Goal: Information Seeking & Learning: Learn about a topic

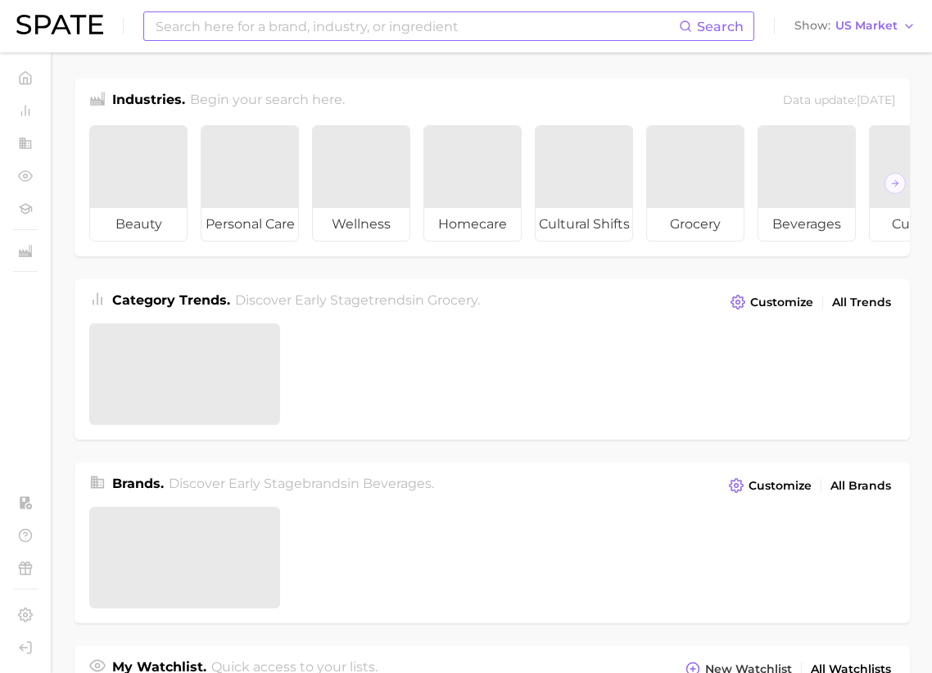
click at [312, 30] on input at bounding box center [416, 26] width 525 height 28
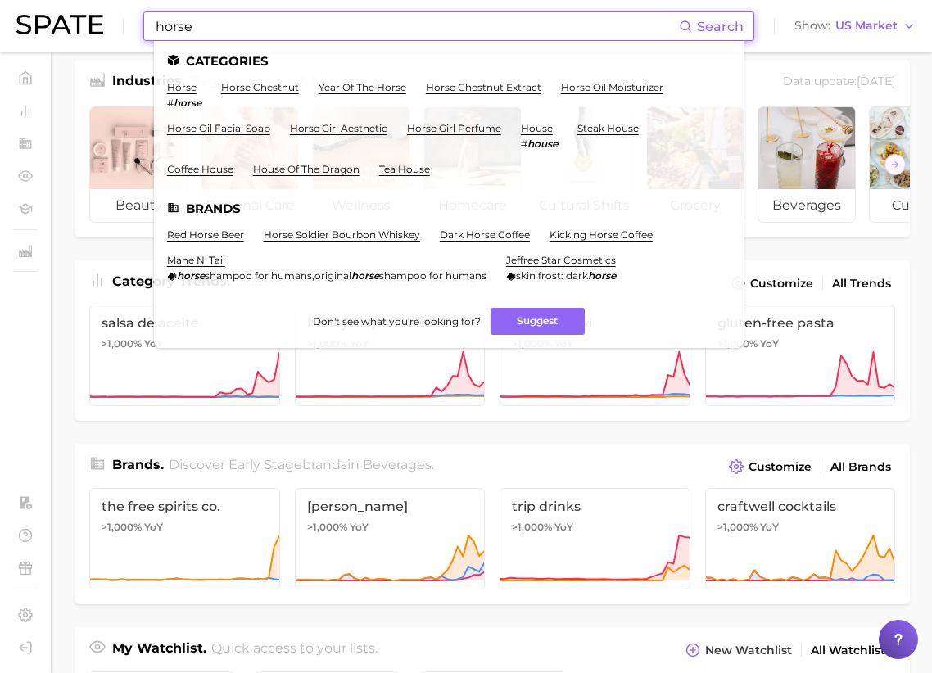
scroll to position [11, 0]
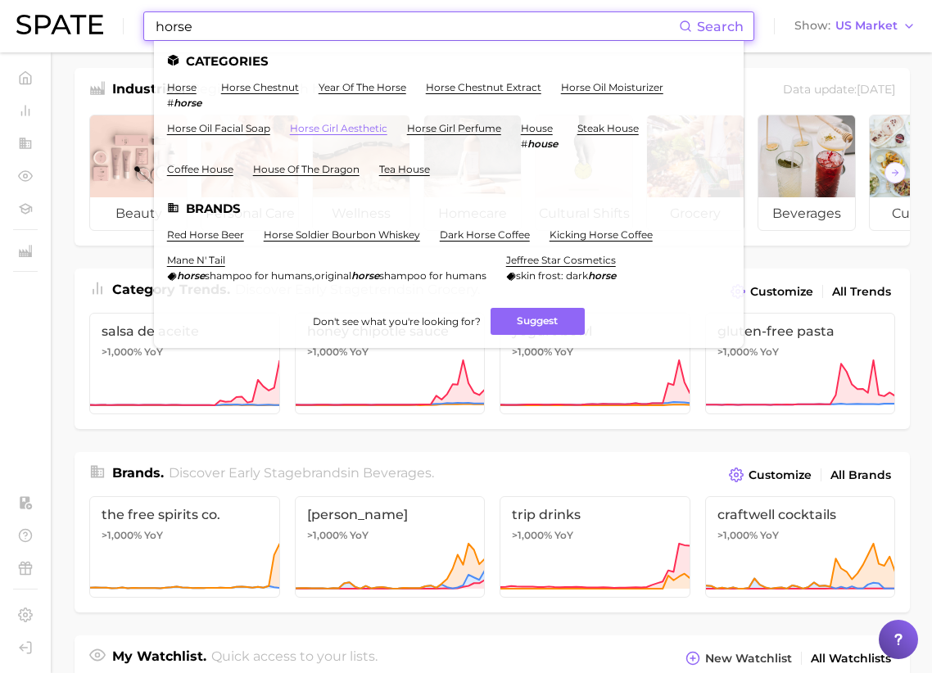
type input "horse"
click at [302, 127] on link "horse girl aesthetic" at bounding box center [338, 128] width 97 height 12
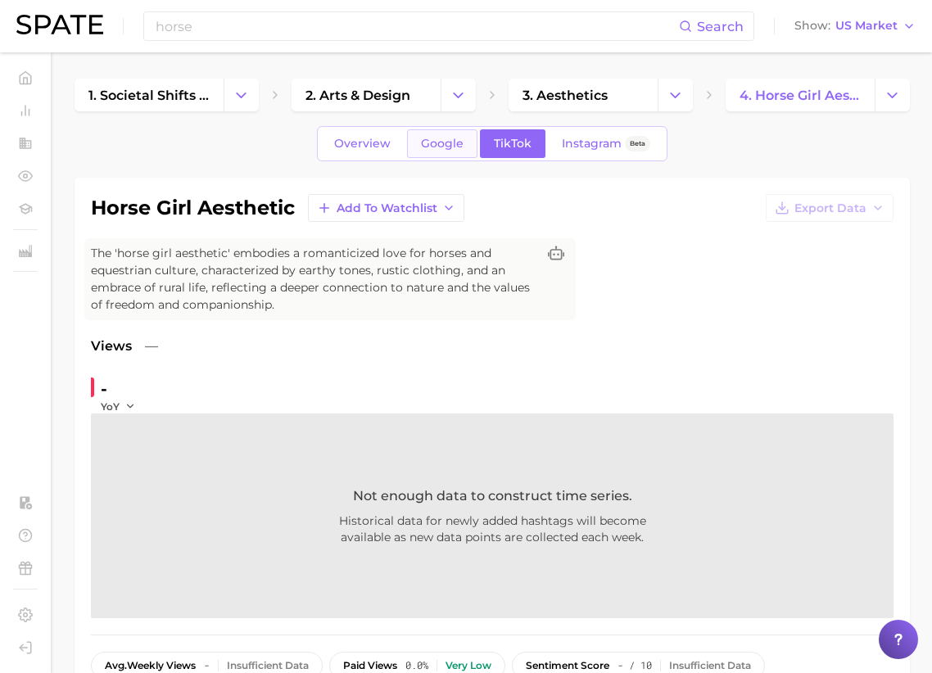
click at [455, 146] on span "Google" at bounding box center [442, 144] width 43 height 14
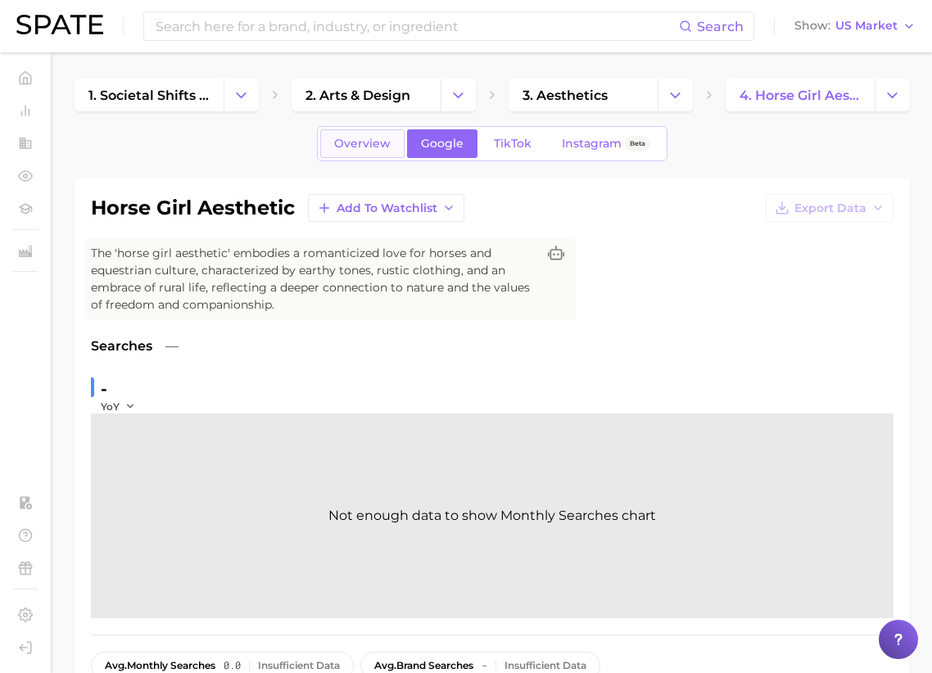
click at [386, 145] on span "Overview" at bounding box center [362, 144] width 56 height 14
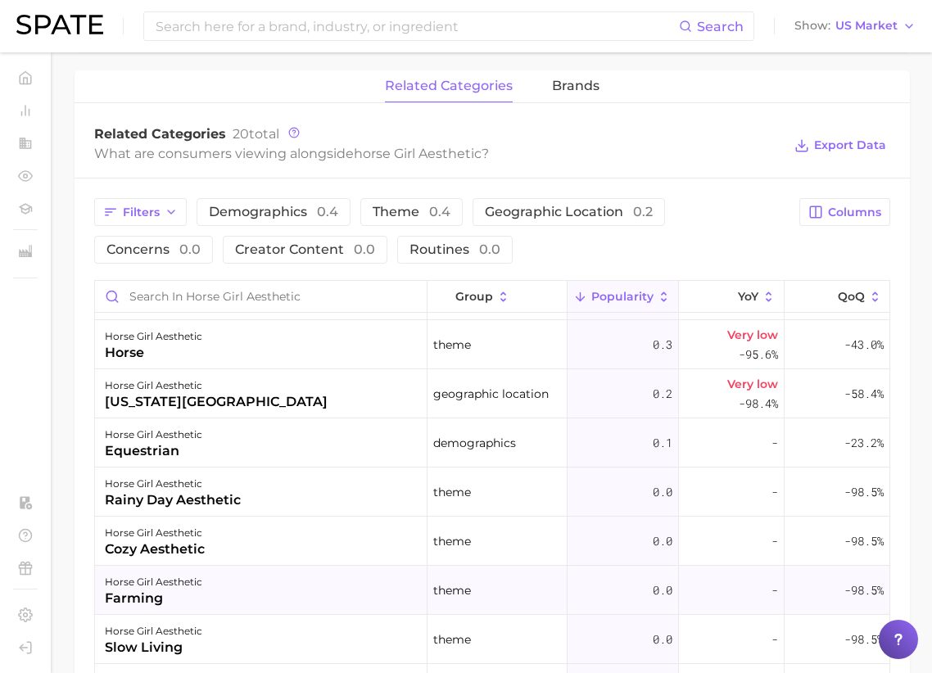
scroll to position [769, 0]
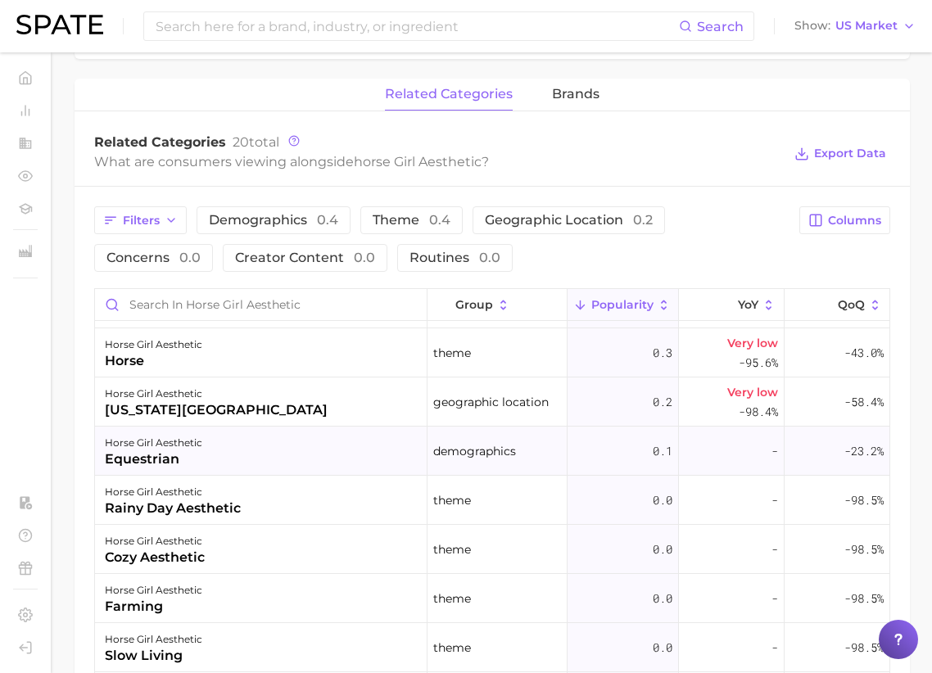
click at [174, 460] on div "equestrian" at bounding box center [153, 459] width 97 height 20
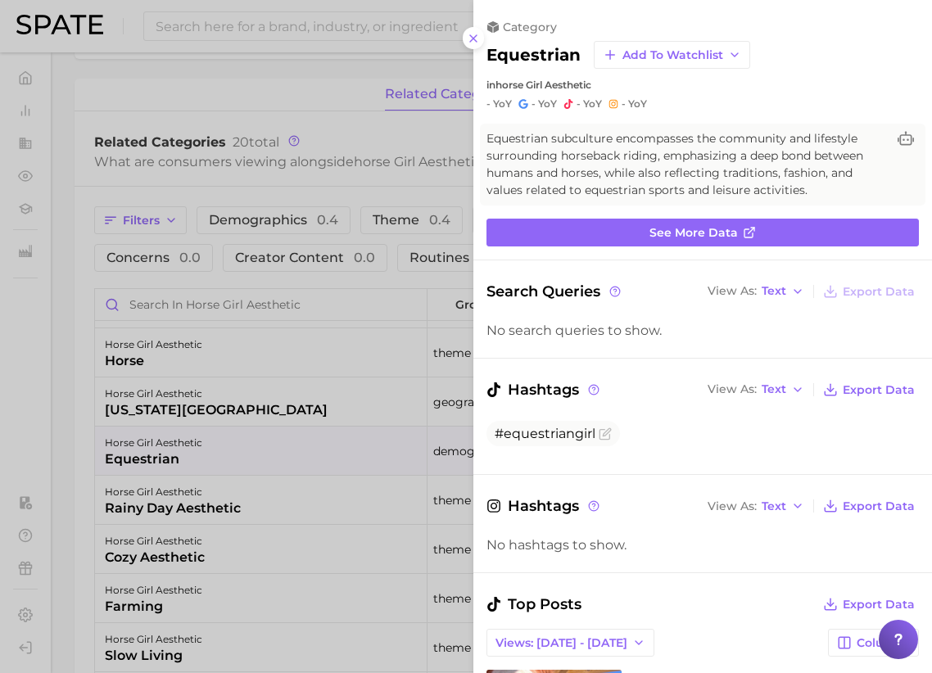
scroll to position [0, 0]
click at [562, 438] on span "#equestriangirl" at bounding box center [544, 434] width 101 height 16
click at [598, 435] on icon "Flag as miscategorized or irrelevant" at bounding box center [604, 433] width 13 height 13
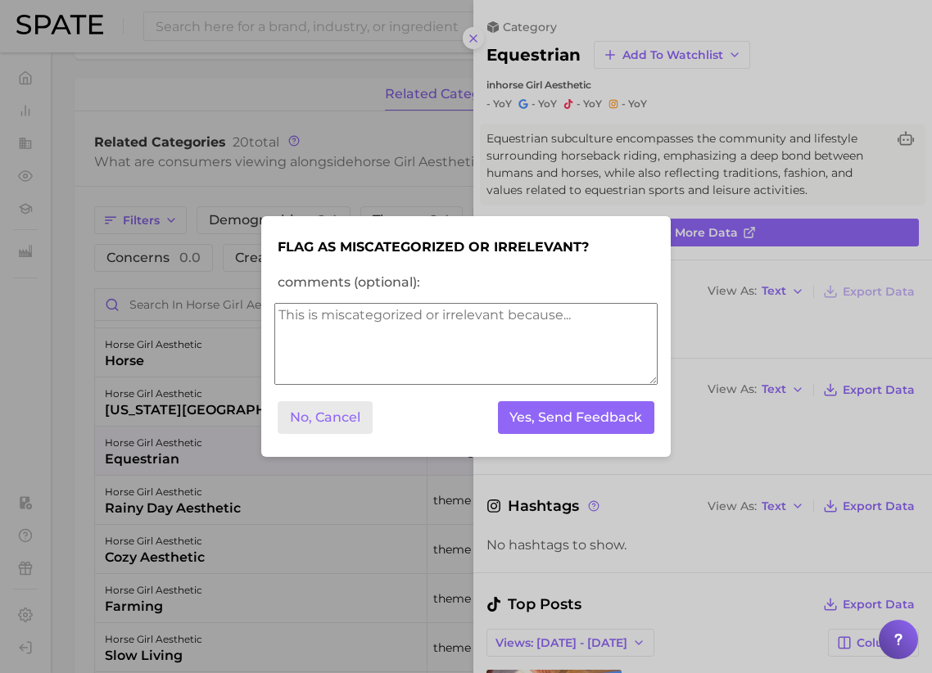
click at [350, 422] on button "No, Cancel" at bounding box center [325, 418] width 95 height 34
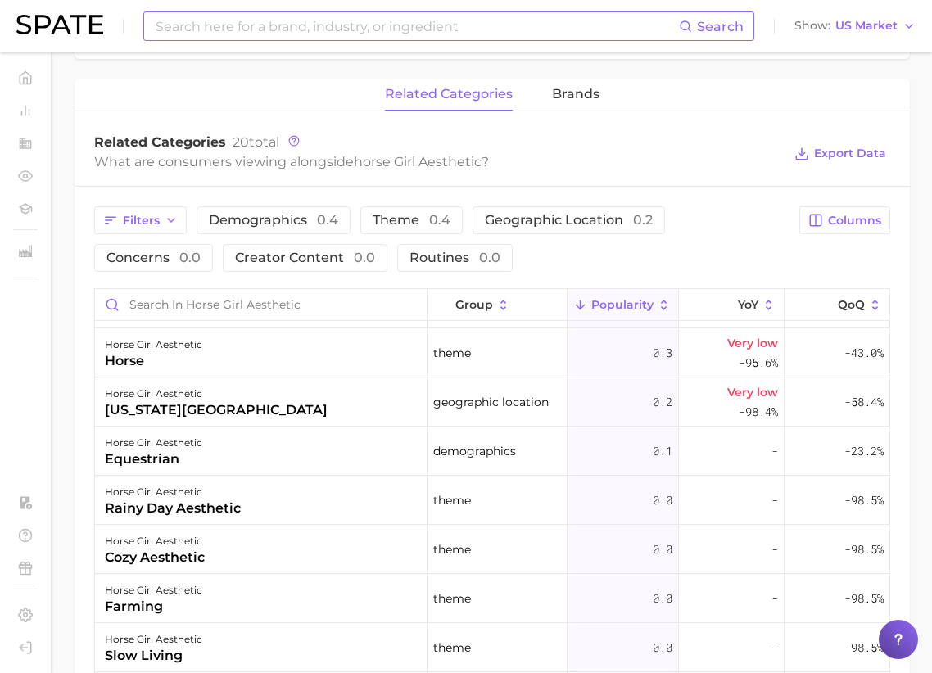
click at [199, 33] on input at bounding box center [416, 26] width 525 height 28
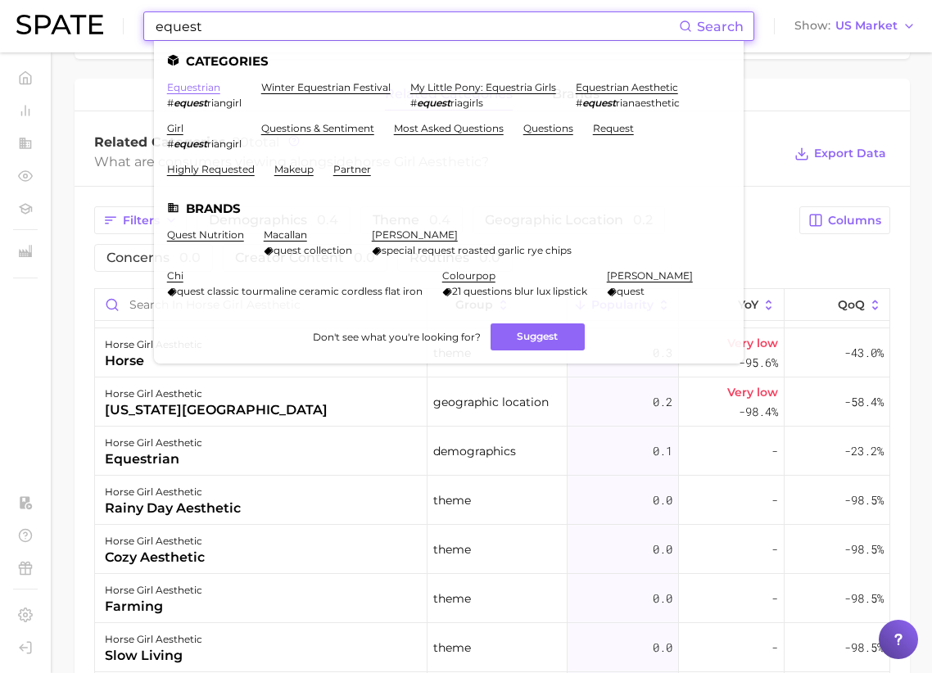
type input "equest"
click at [200, 91] on link "equestrian" at bounding box center [193, 87] width 53 height 12
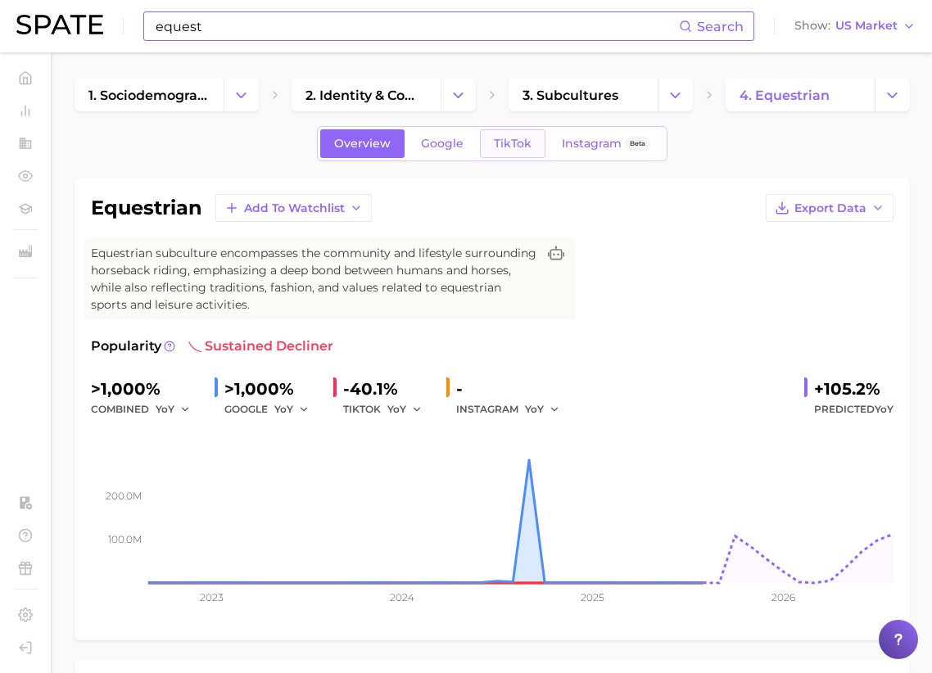
click at [525, 138] on span "TikTok" at bounding box center [513, 144] width 38 height 14
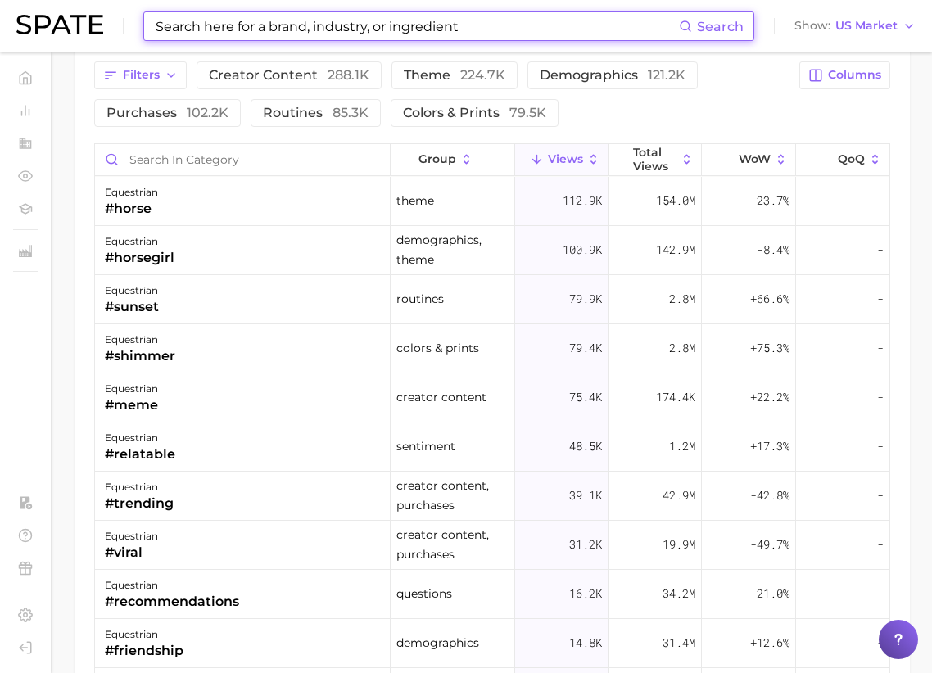
scroll to position [1384, 0]
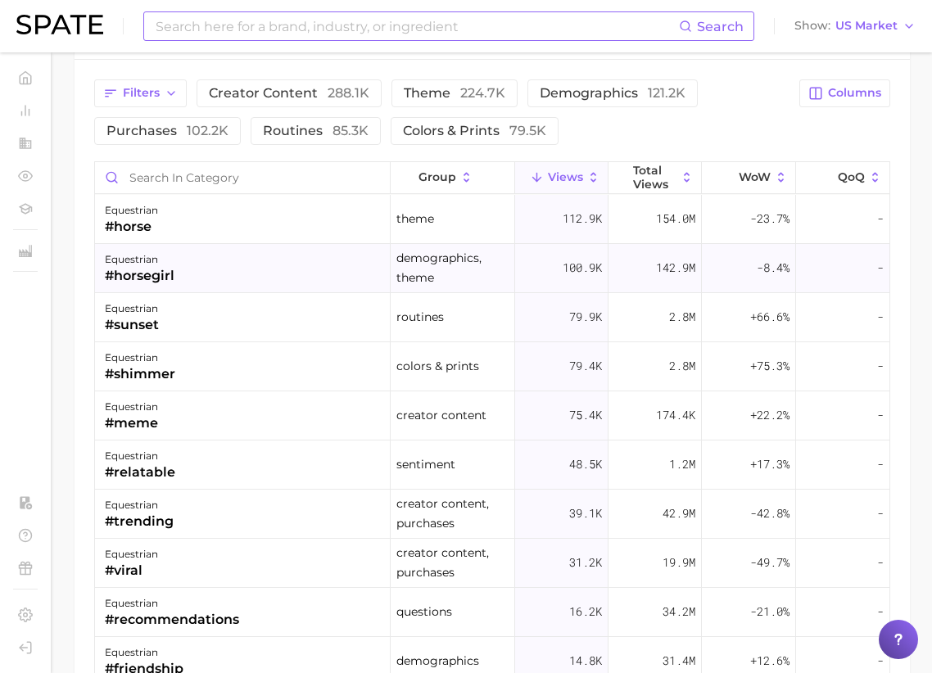
click at [242, 257] on div "equestrian #horsegirl" at bounding box center [243, 268] width 296 height 49
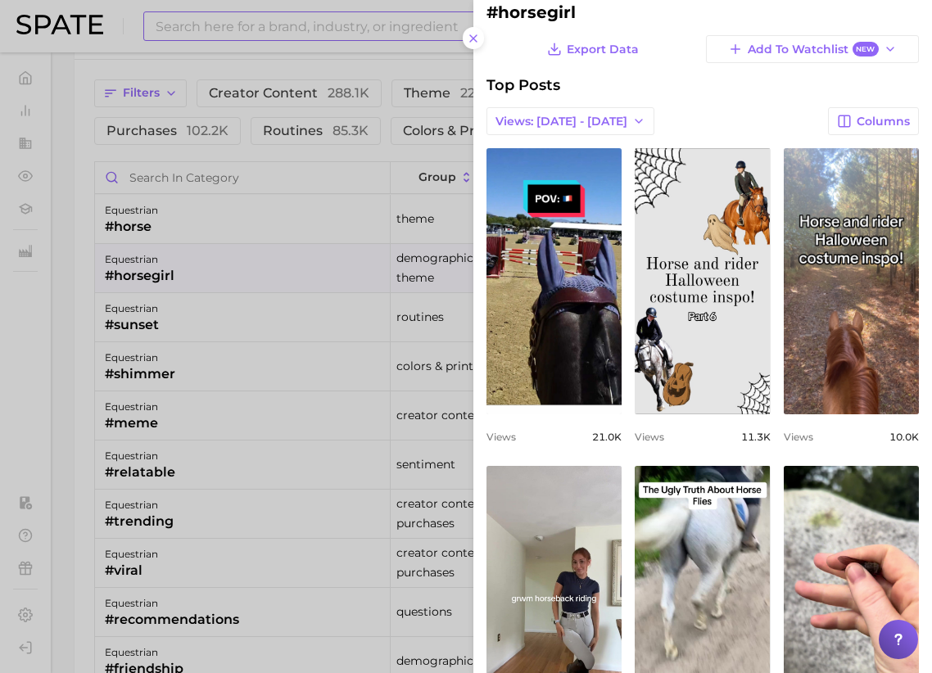
scroll to position [0, 0]
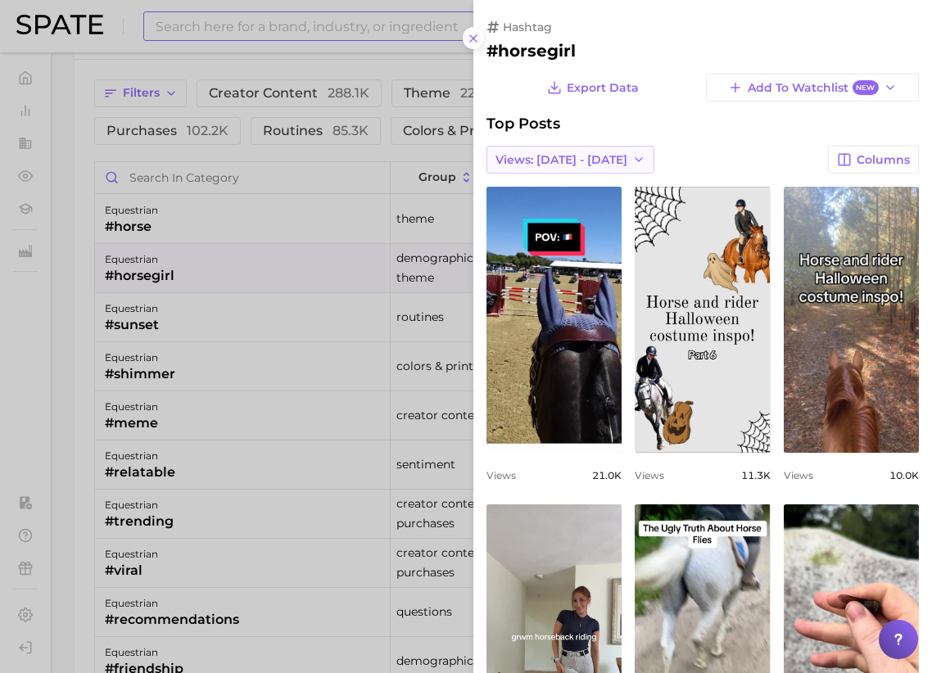
click at [544, 161] on span "Views: [DATE] - [DATE]" at bounding box center [561, 160] width 132 height 14
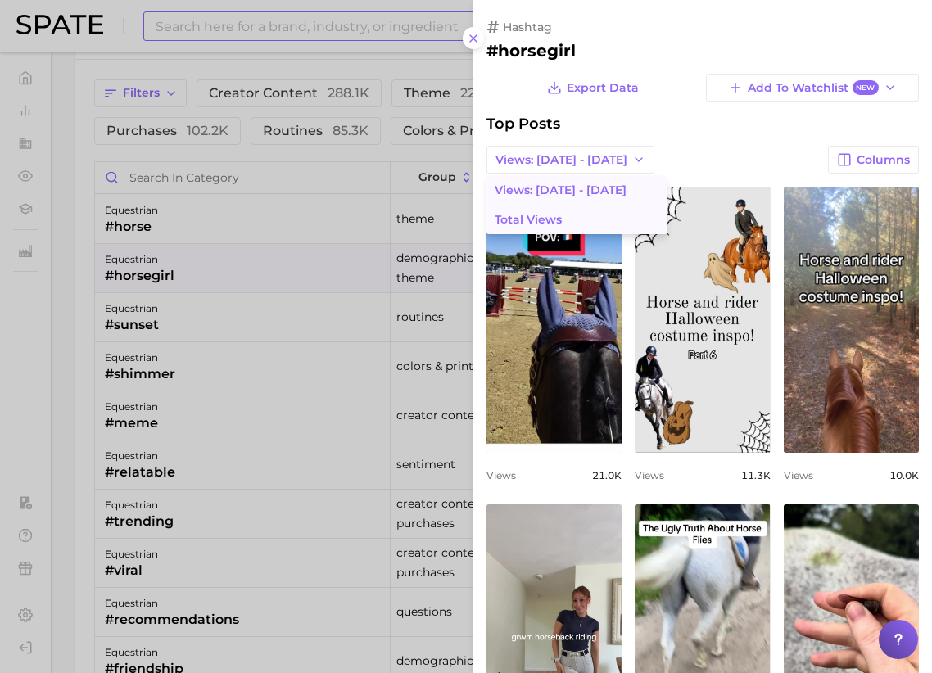
click at [539, 216] on span "Total Views" at bounding box center [527, 220] width 67 height 14
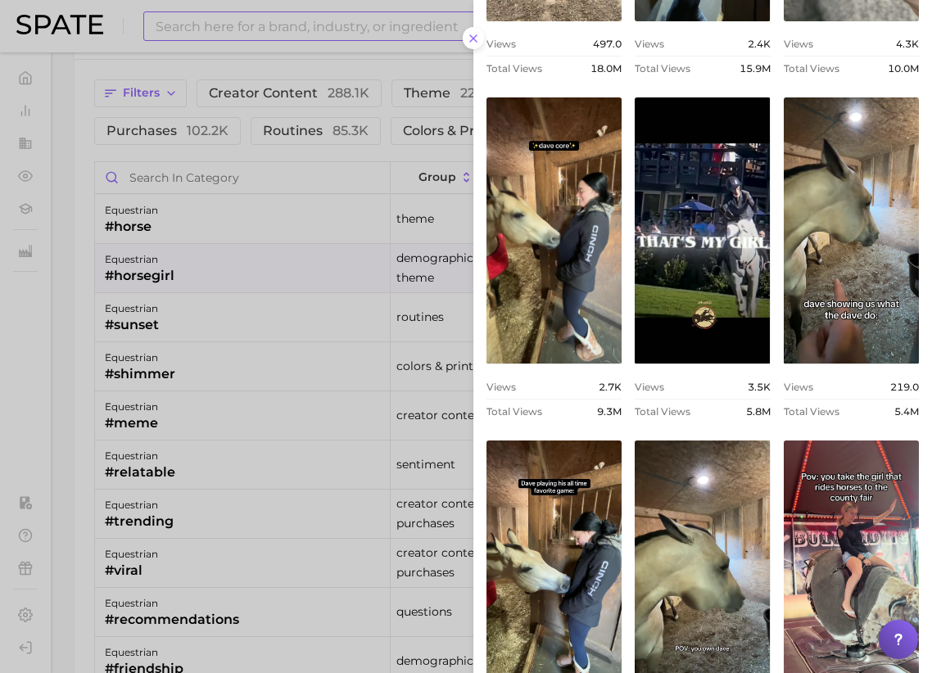
scroll to position [574, 0]
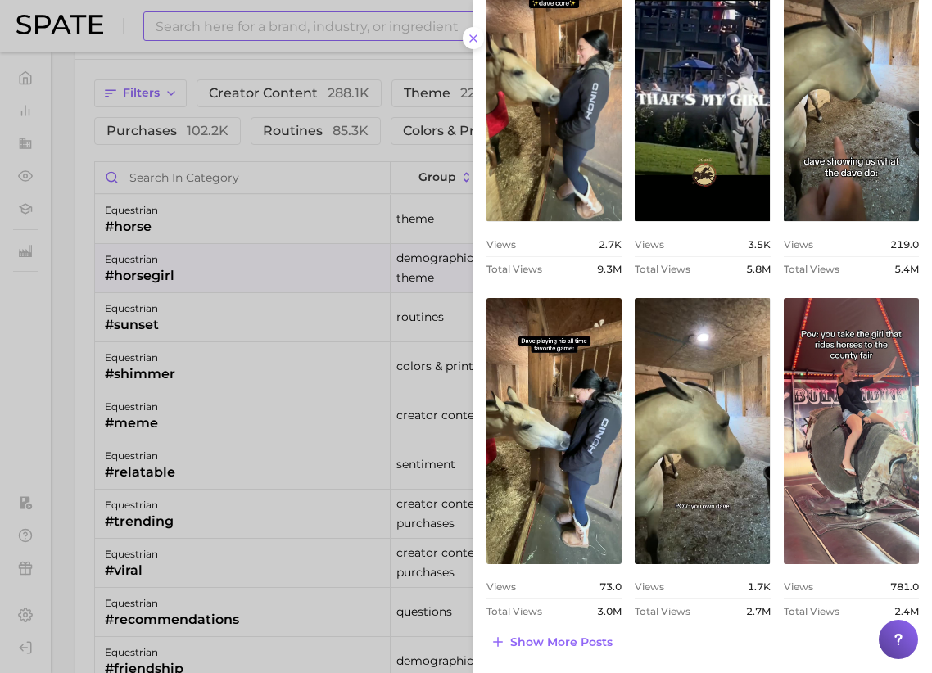
click at [188, 185] on div at bounding box center [466, 336] width 932 height 673
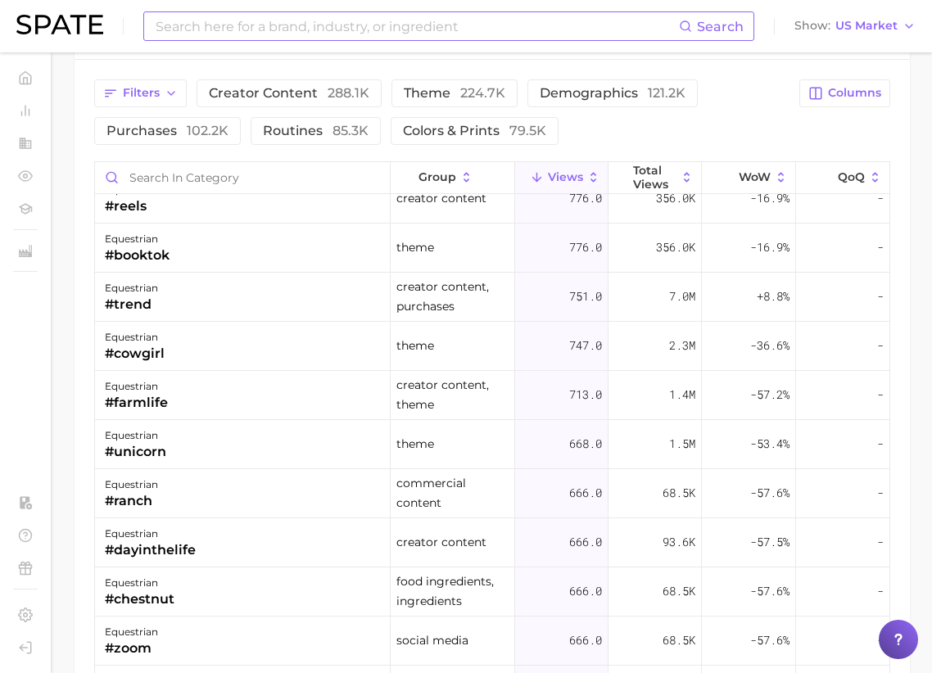
scroll to position [2203, 0]
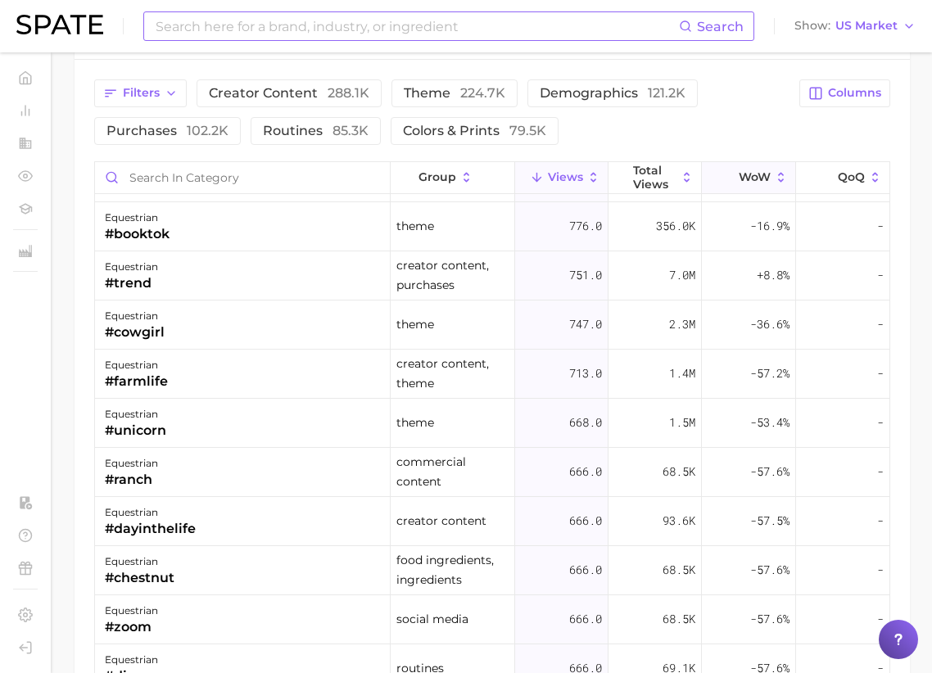
click at [779, 172] on icon at bounding box center [781, 177] width 15 height 15
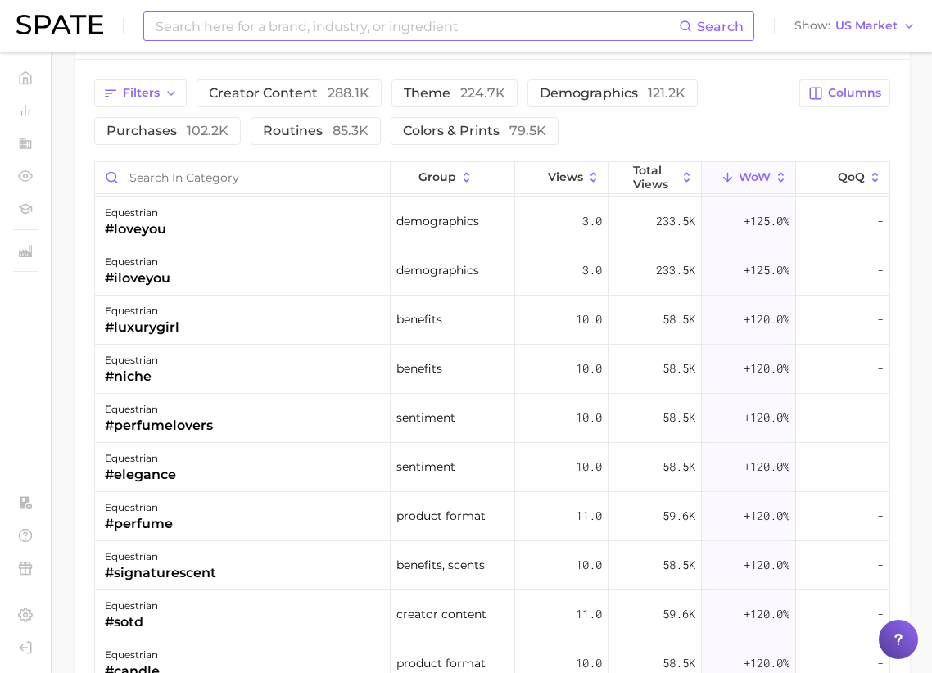
scroll to position [1080, 0]
click at [224, 325] on div "equestrian #luxurygirl" at bounding box center [243, 318] width 296 height 49
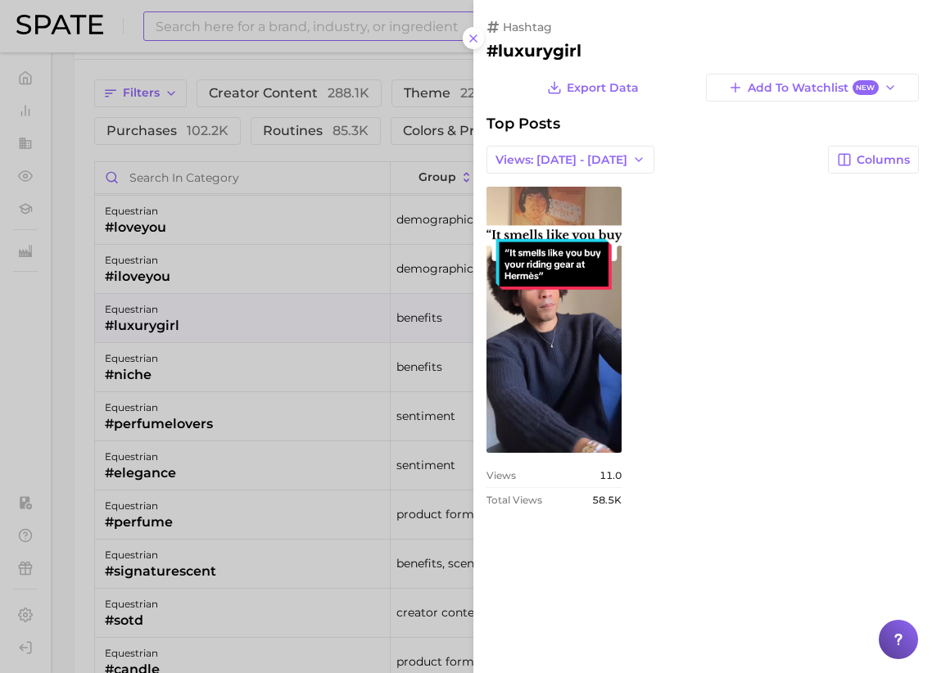
scroll to position [0, 0]
click at [472, 39] on icon at bounding box center [473, 38] width 13 height 13
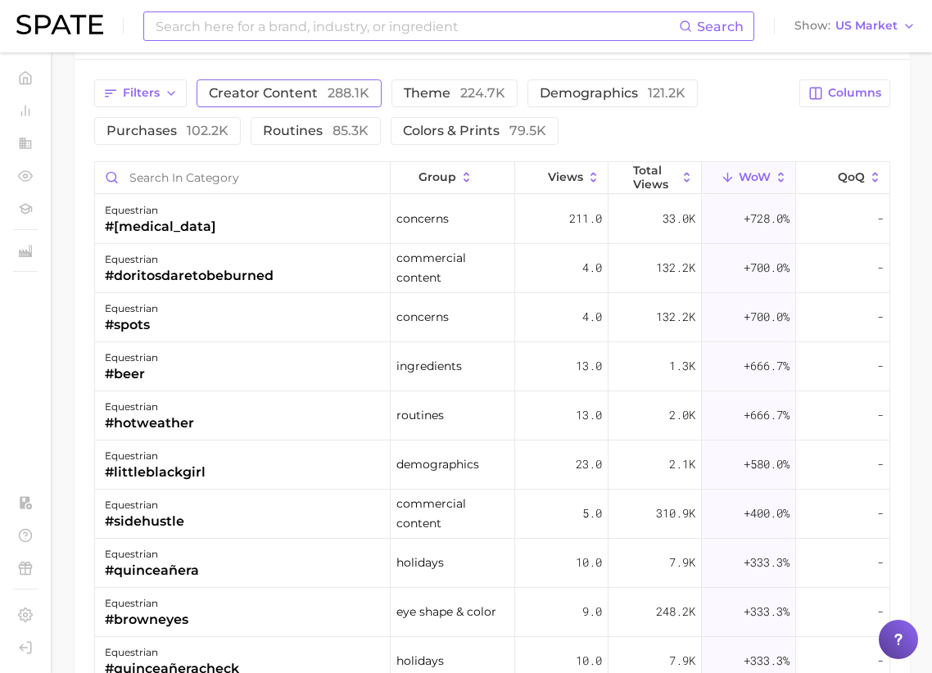
click at [295, 87] on span "creator content 288.1k" at bounding box center [289, 93] width 160 height 13
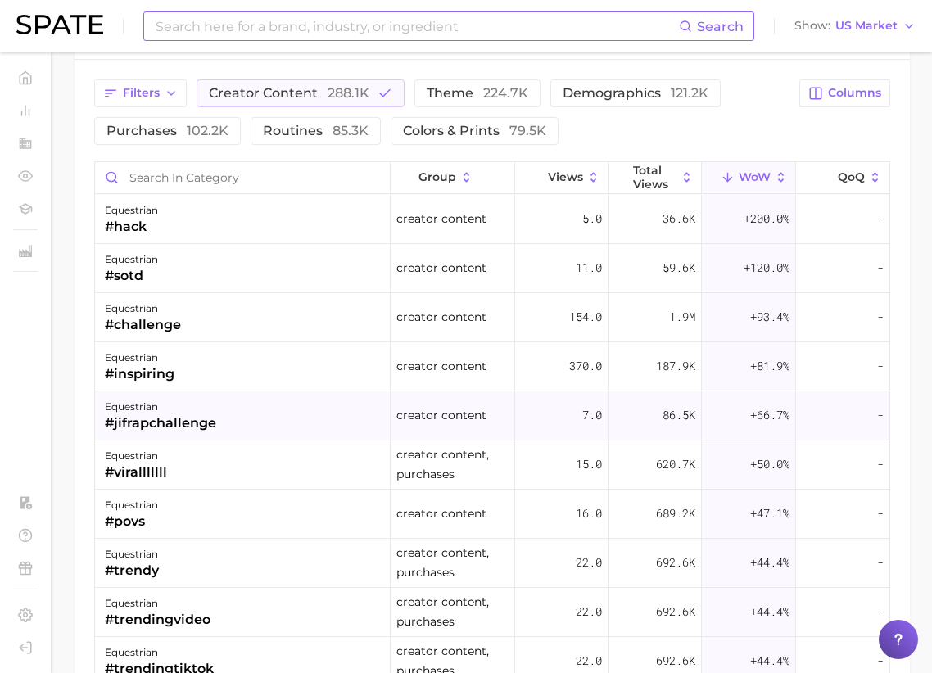
click at [306, 398] on div "equestrian #jifrapchallenge" at bounding box center [243, 415] width 296 height 49
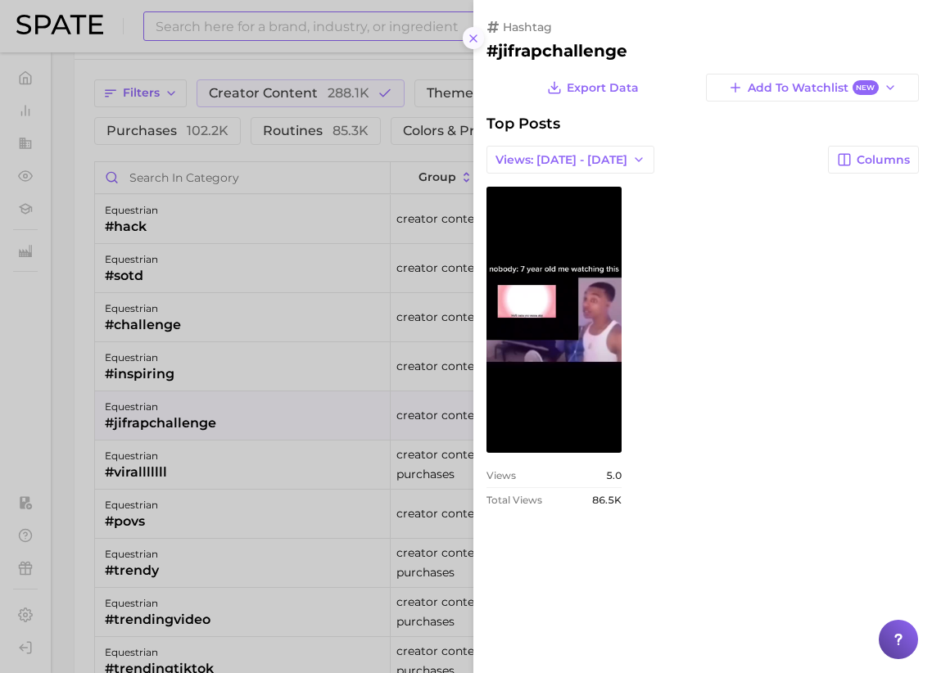
click at [478, 39] on icon at bounding box center [473, 38] width 13 height 13
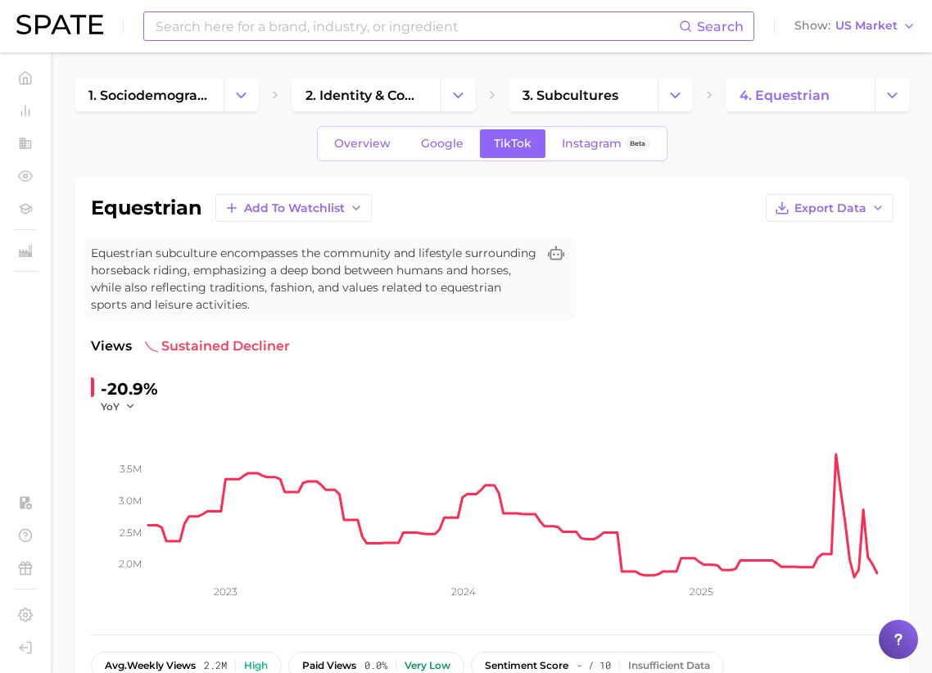
click at [231, 30] on input at bounding box center [416, 26] width 525 height 28
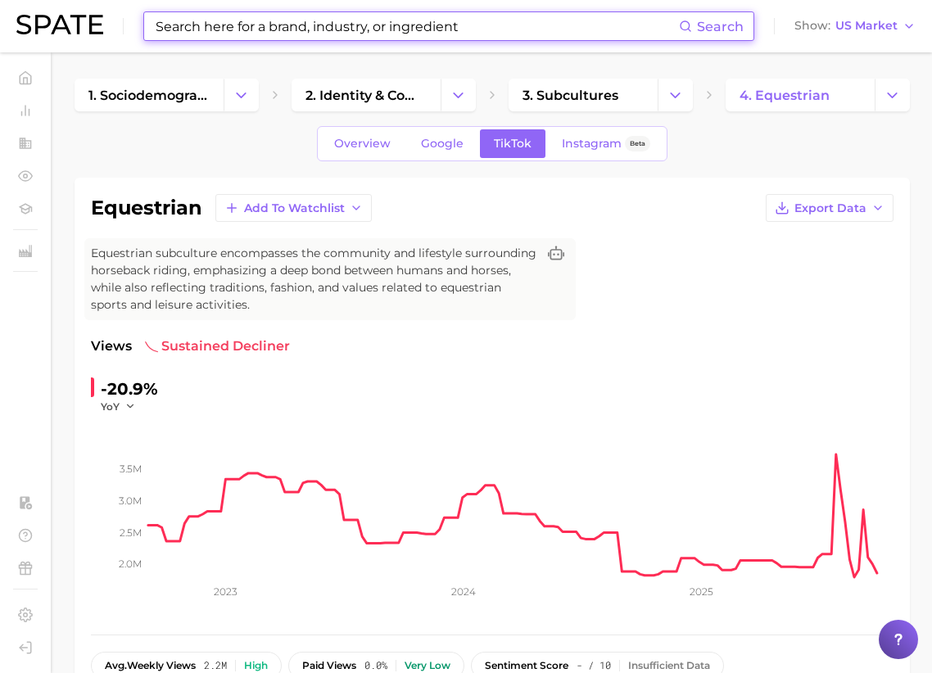
click at [232, 23] on input at bounding box center [416, 26] width 525 height 28
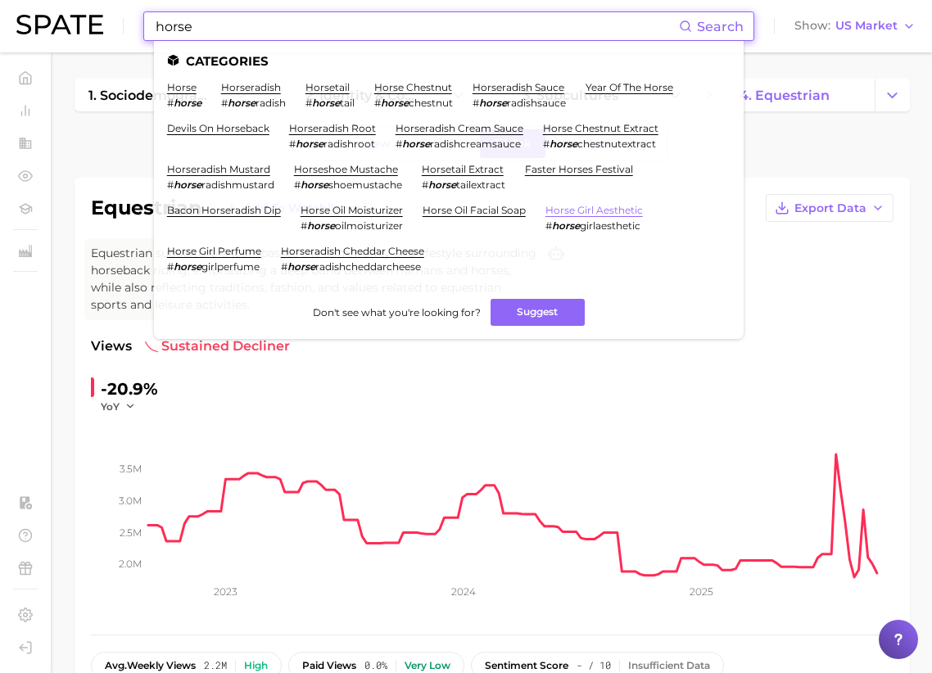
type input "horse"
click at [598, 207] on link "horse girl aesthetic" at bounding box center [593, 210] width 97 height 12
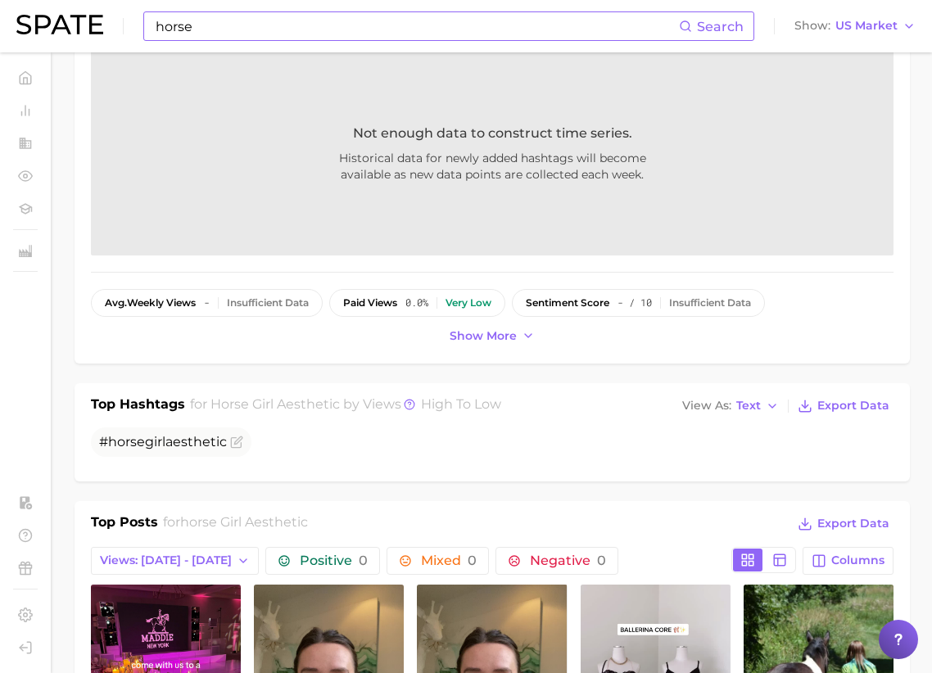
scroll to position [720, 0]
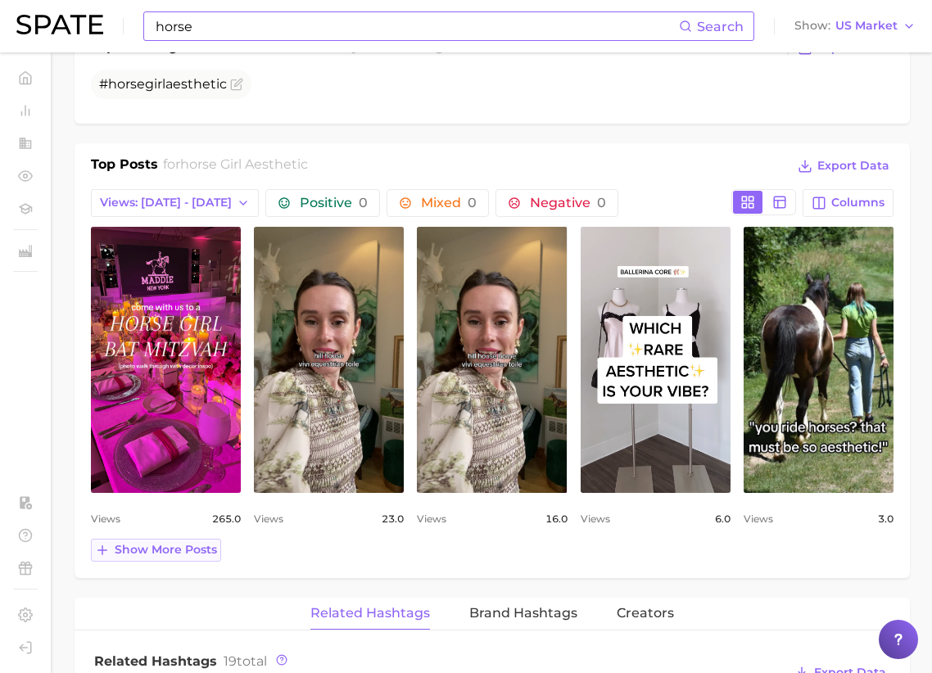
click at [145, 551] on span "Show more posts" at bounding box center [166, 550] width 102 height 14
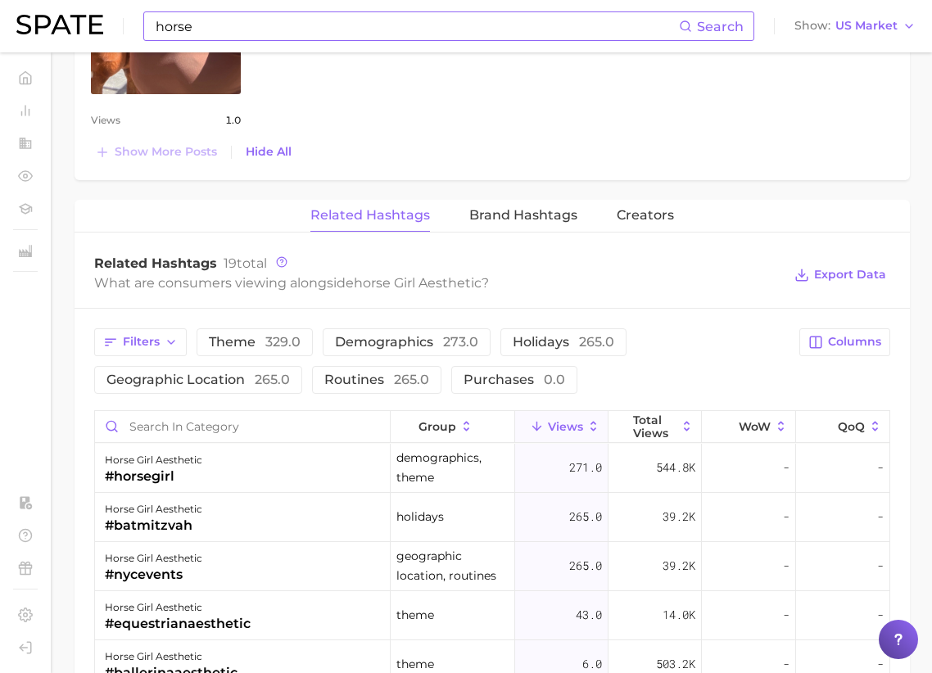
scroll to position [1445, 0]
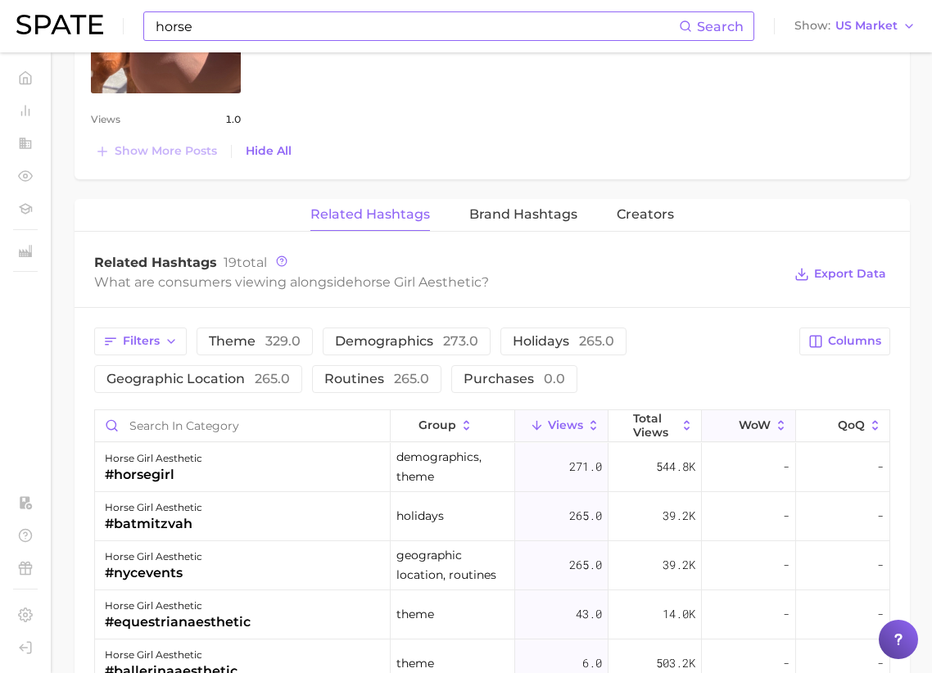
click at [786, 421] on icon at bounding box center [781, 425] width 15 height 15
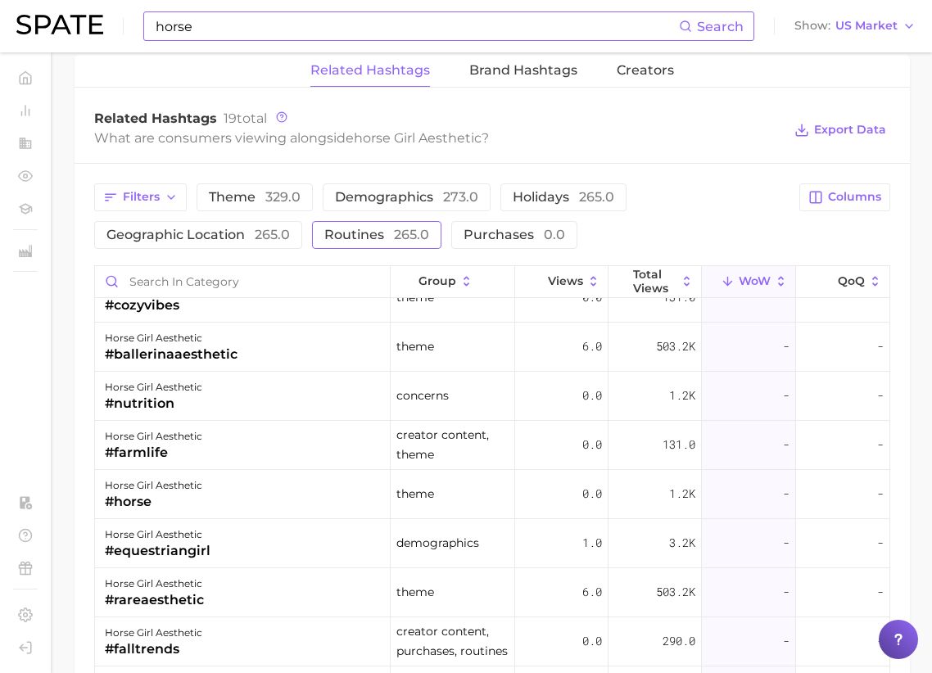
scroll to position [196, 0]
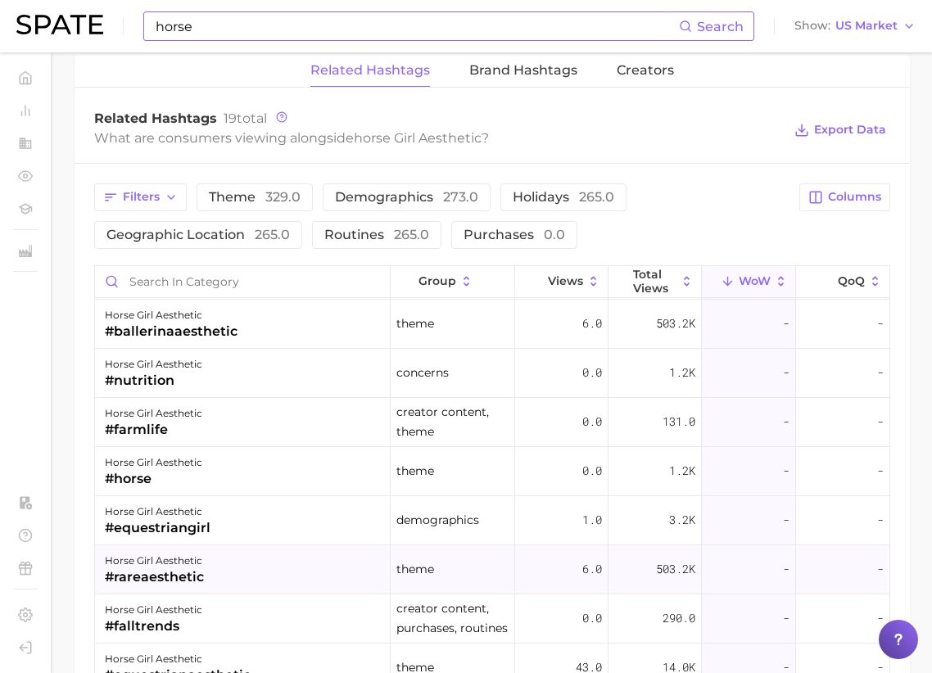
click at [165, 576] on div "#rareaesthetic" at bounding box center [154, 577] width 99 height 20
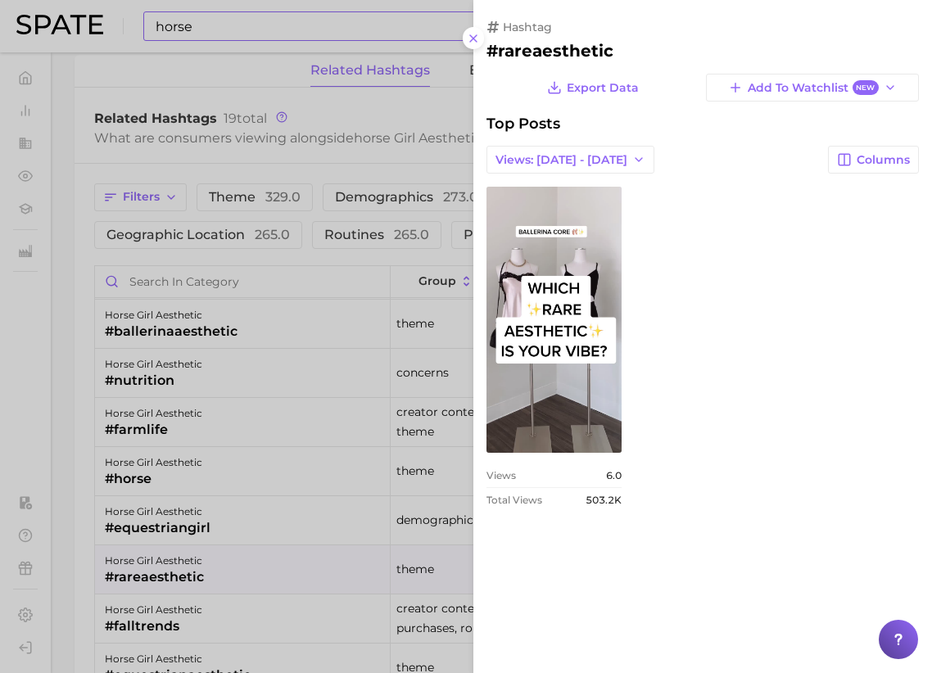
scroll to position [0, 0]
click at [56, 579] on div at bounding box center [466, 336] width 932 height 673
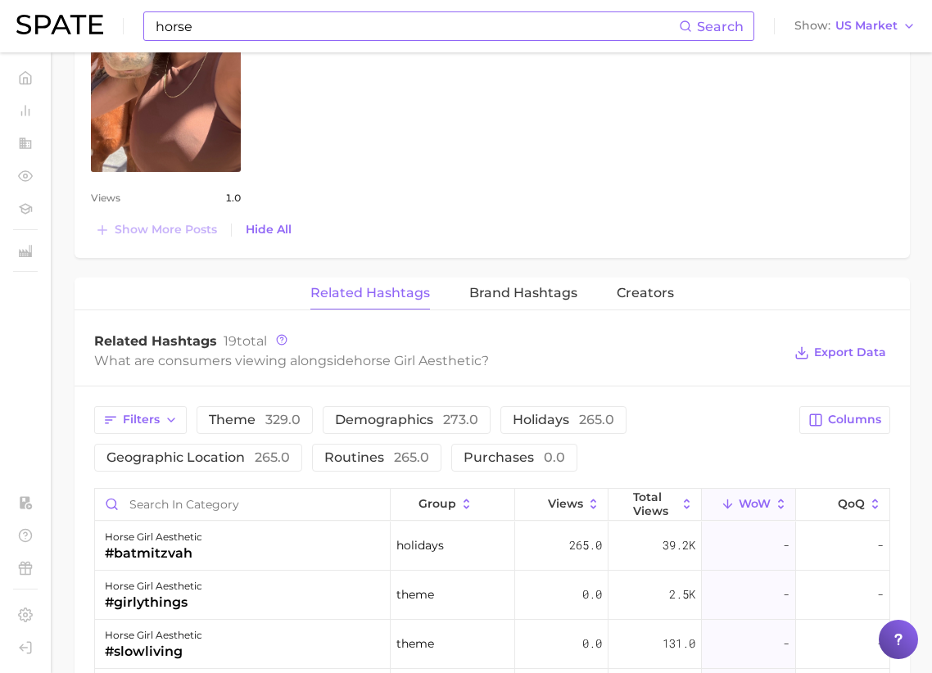
scroll to position [1380, 0]
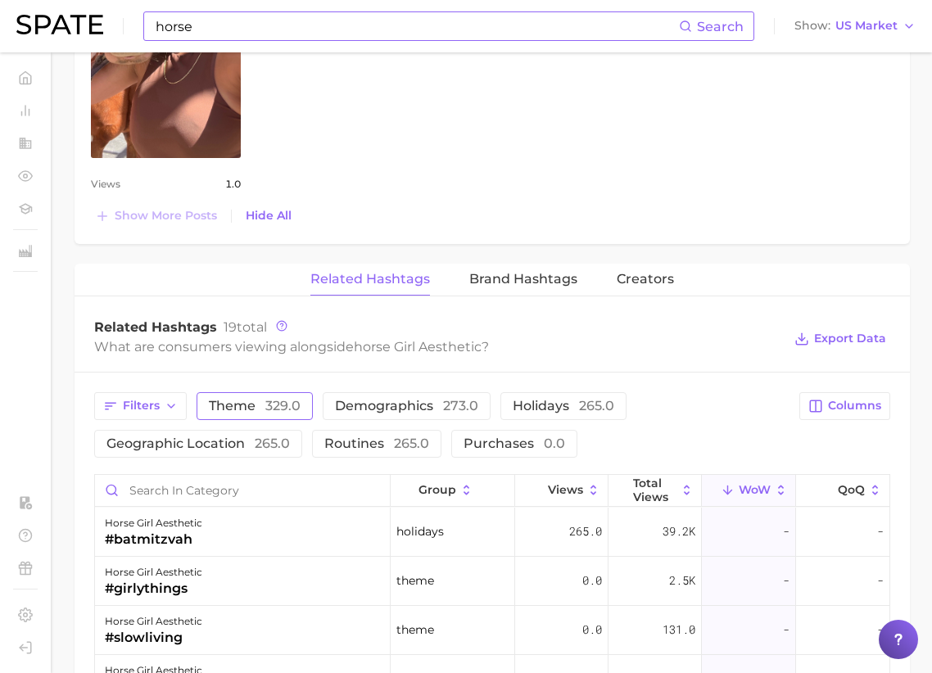
click at [241, 411] on span "theme 329.0" at bounding box center [255, 405] width 92 height 13
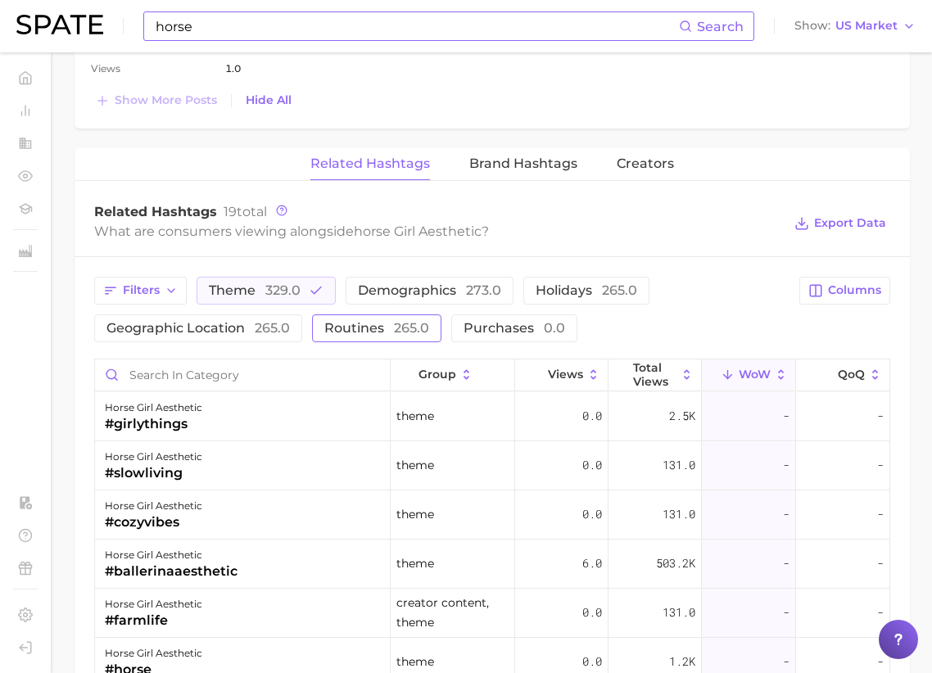
scroll to position [1515, 0]
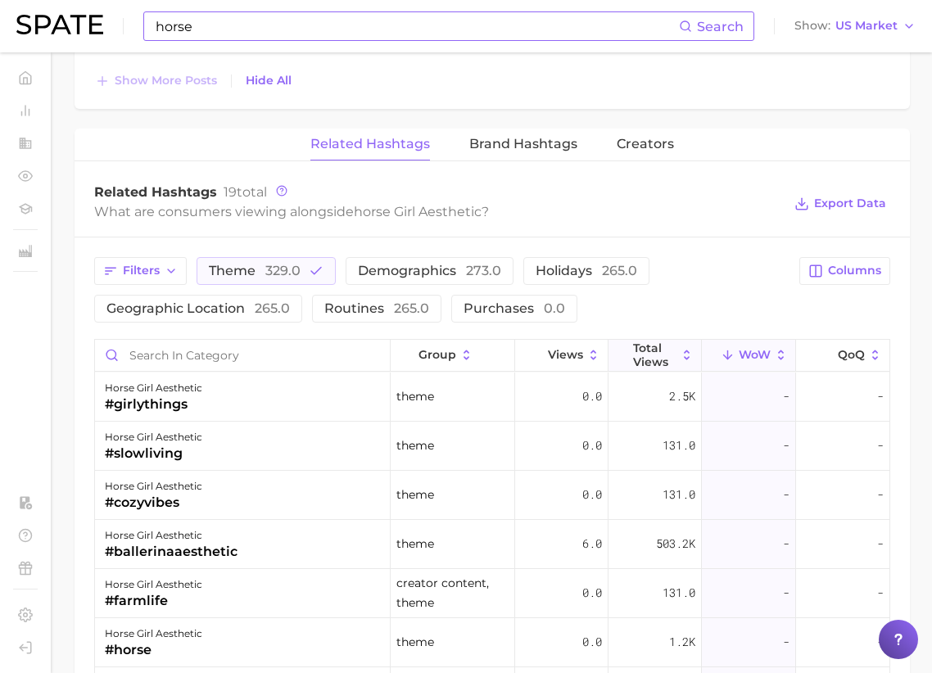
click at [682, 354] on icon at bounding box center [686, 355] width 15 height 15
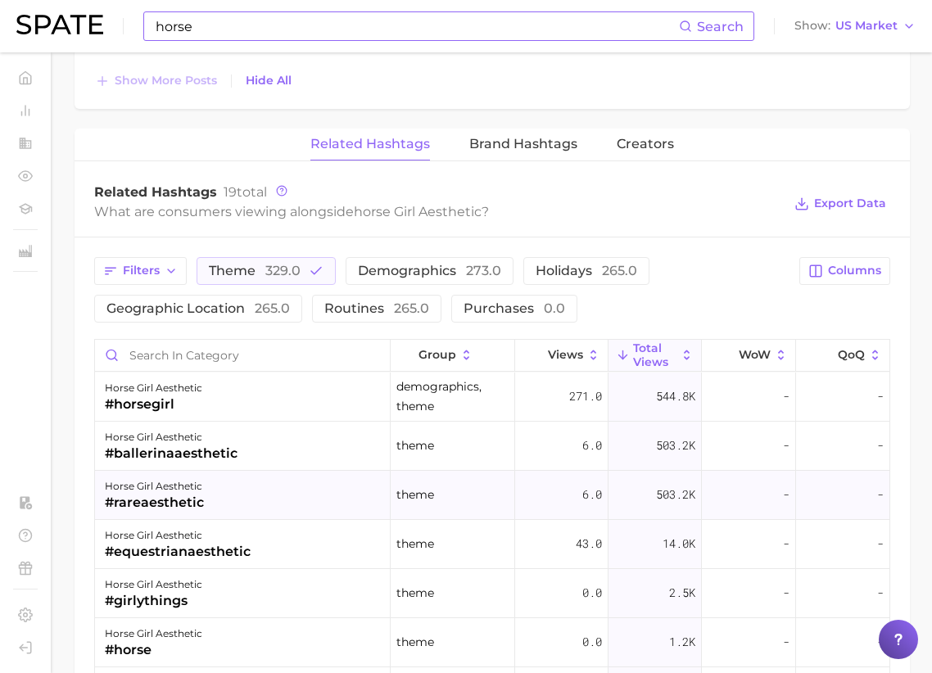
scroll to position [49, 0]
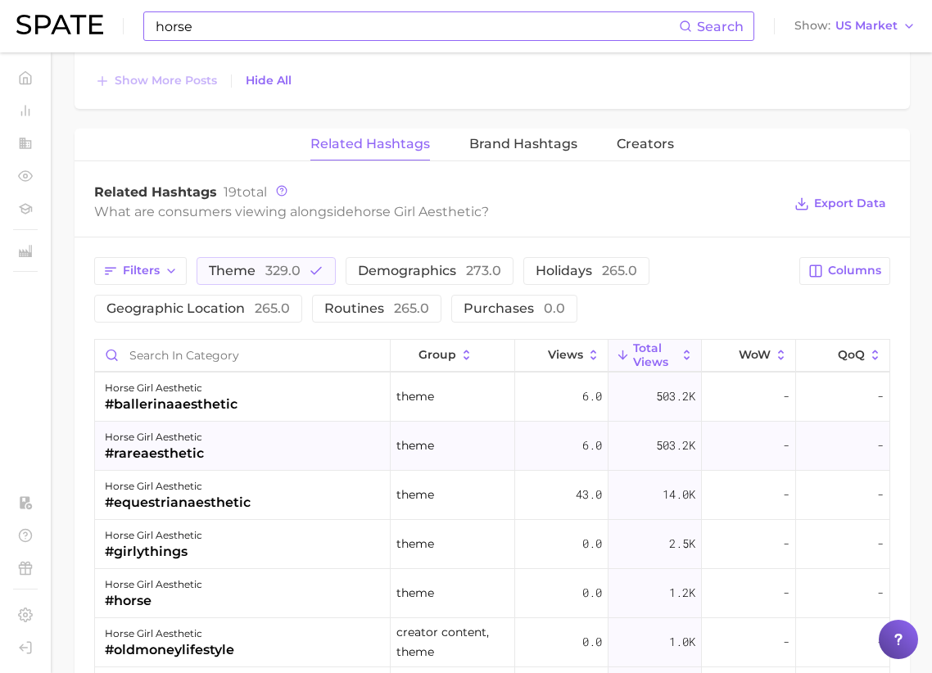
click at [254, 444] on div "horse girl aesthetic #rareaesthetic" at bounding box center [243, 446] width 296 height 49
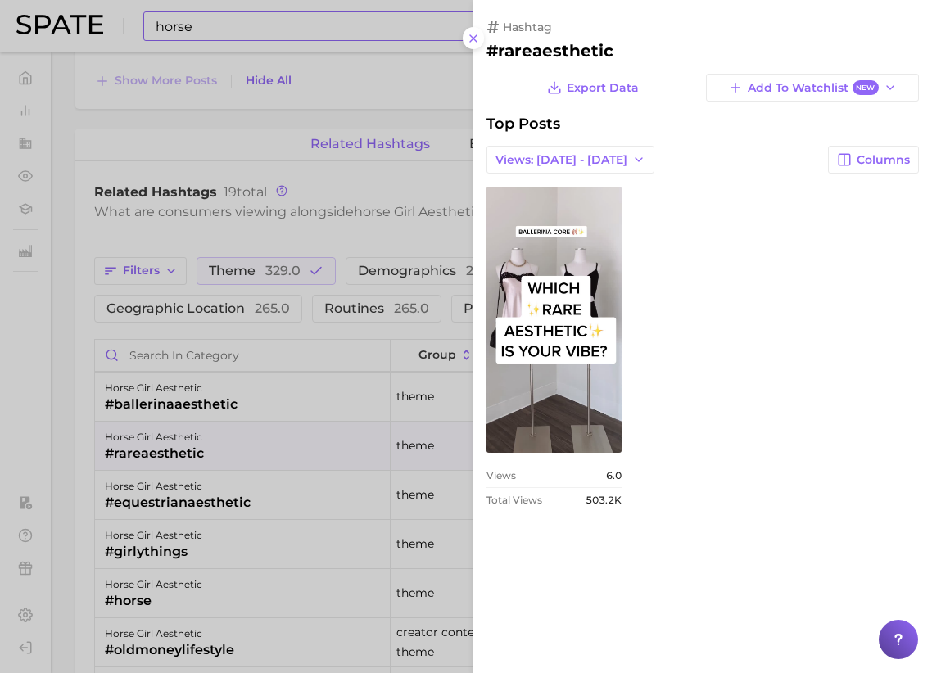
click at [70, 484] on div at bounding box center [466, 336] width 932 height 673
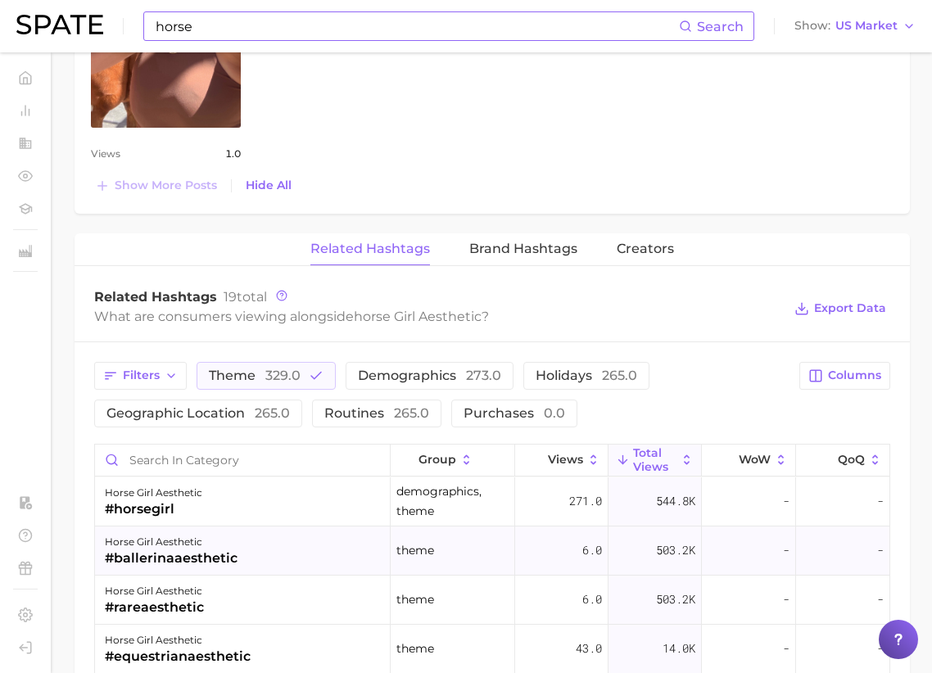
click at [255, 563] on div "horse girl aesthetic #ballerinaaesthetic" at bounding box center [243, 550] width 296 height 49
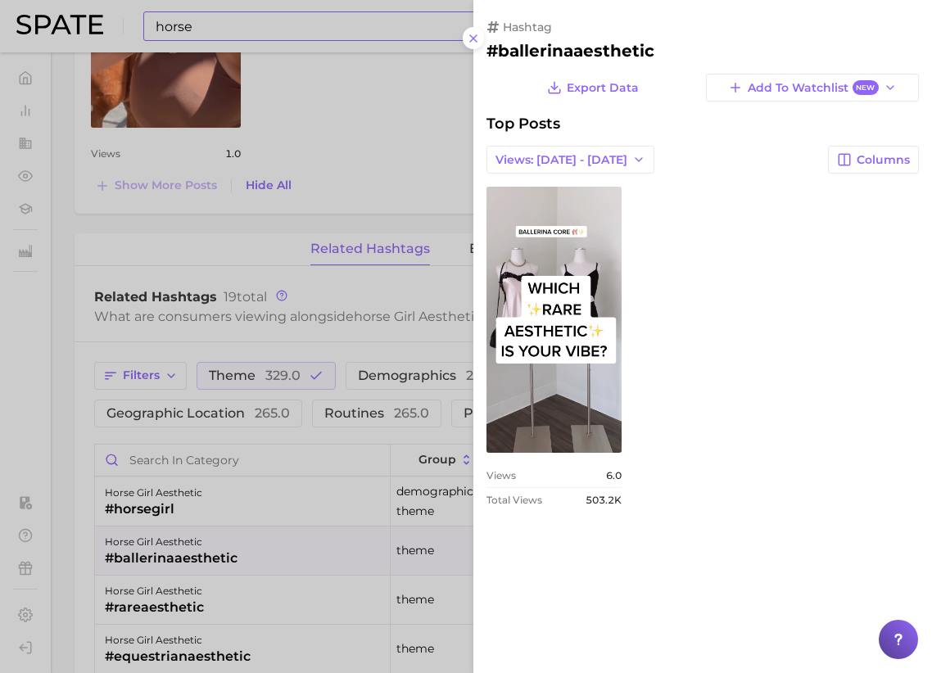
click at [287, 490] on div at bounding box center [466, 336] width 932 height 673
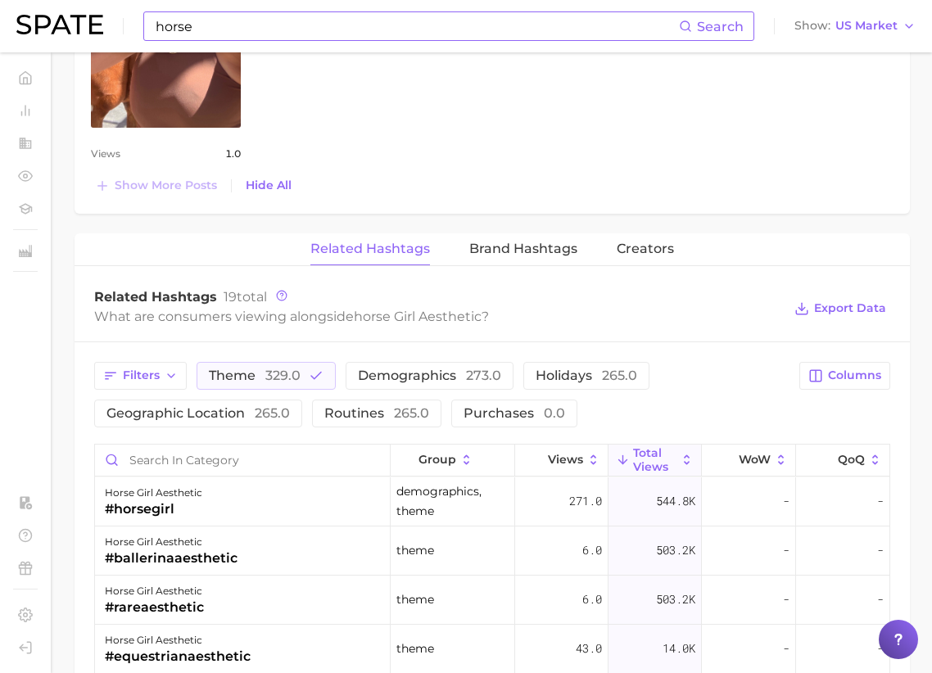
scroll to position [2, 0]
click at [288, 504] on div "horse girl aesthetic #horsegirl" at bounding box center [243, 499] width 296 height 49
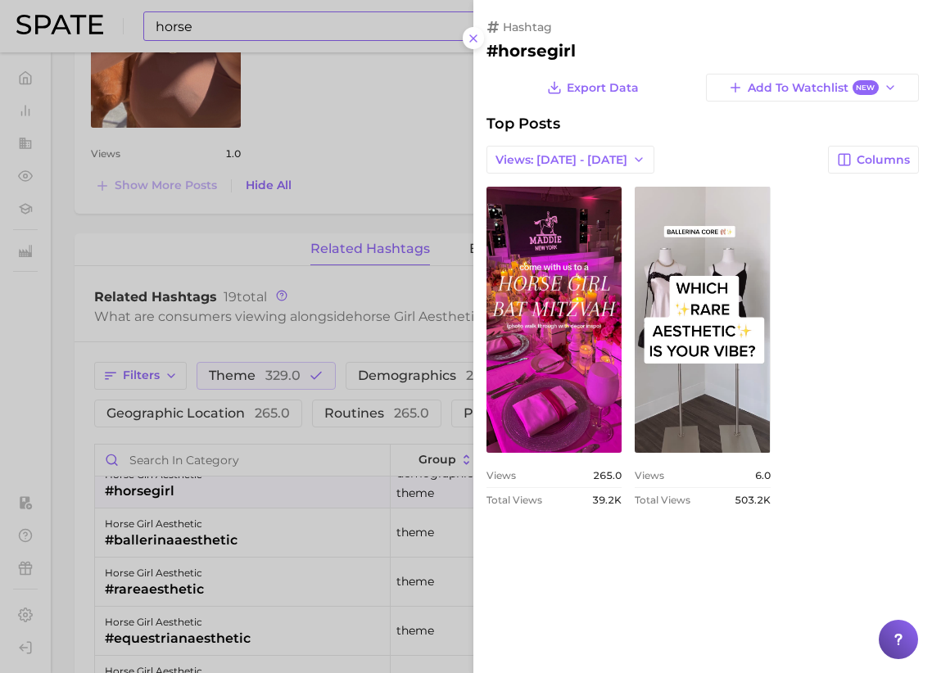
scroll to position [21, 0]
click at [214, 287] on div at bounding box center [466, 336] width 932 height 673
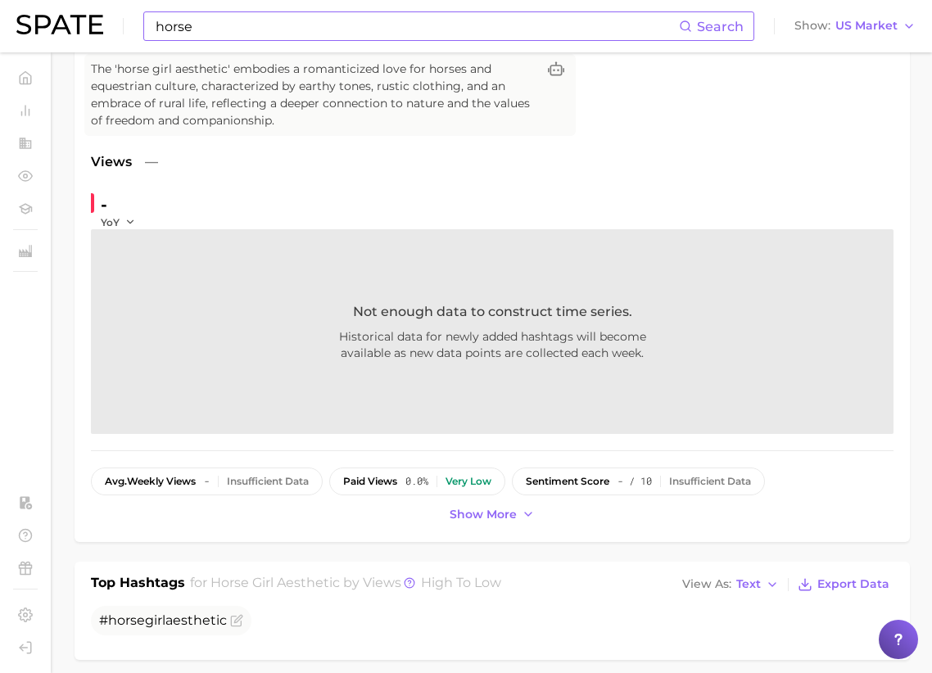
scroll to position [0, 0]
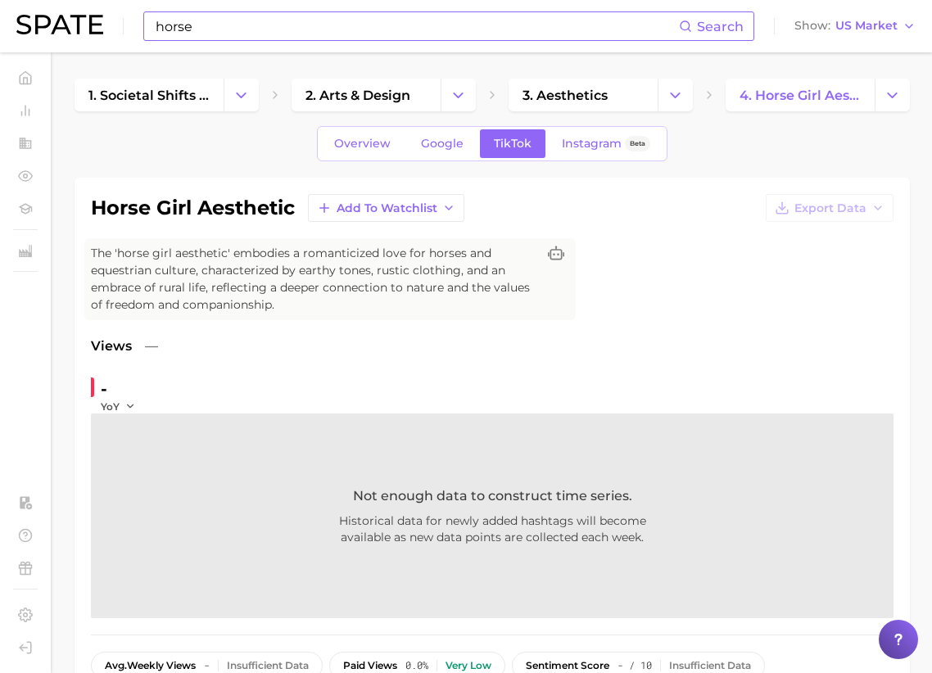
click at [252, 43] on div "horse Search Show US Market" at bounding box center [465, 26] width 899 height 52
click at [239, 29] on input "horse" at bounding box center [416, 26] width 525 height 28
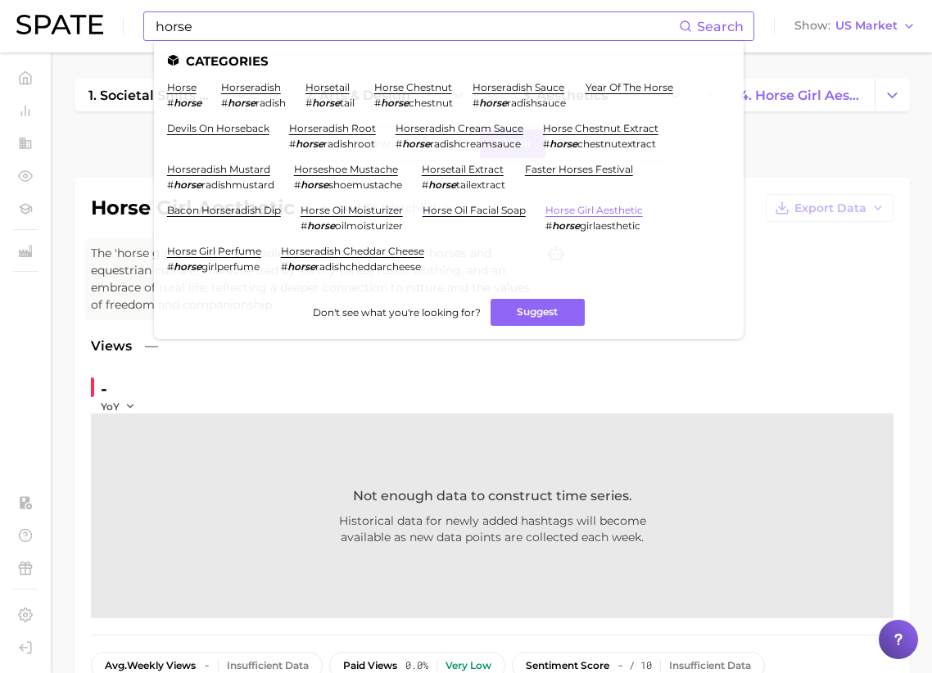
click at [565, 212] on link "horse girl aesthetic" at bounding box center [593, 210] width 97 height 12
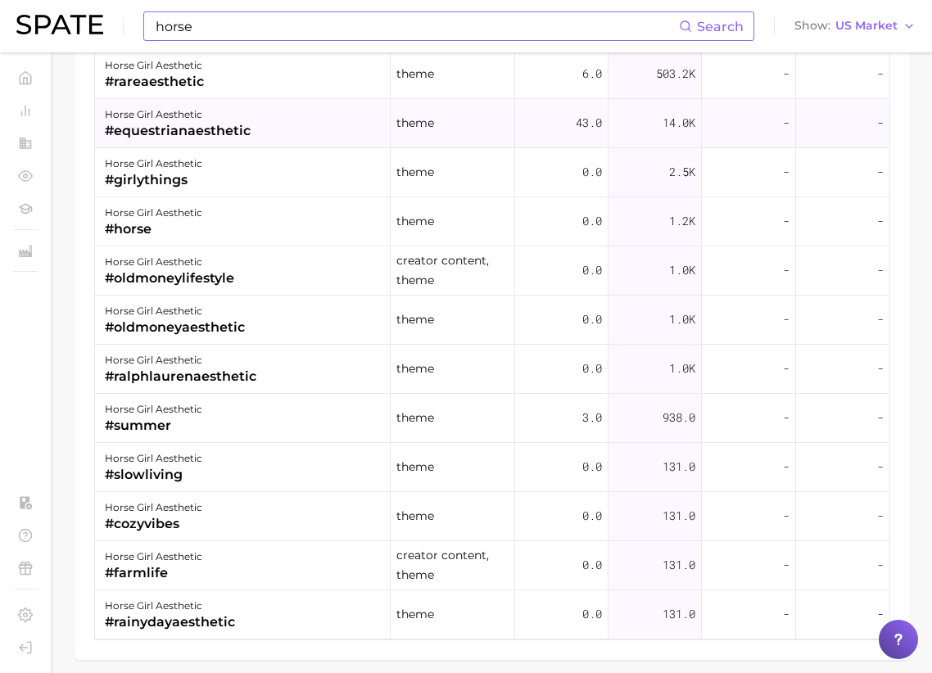
scroll to position [1892, 0]
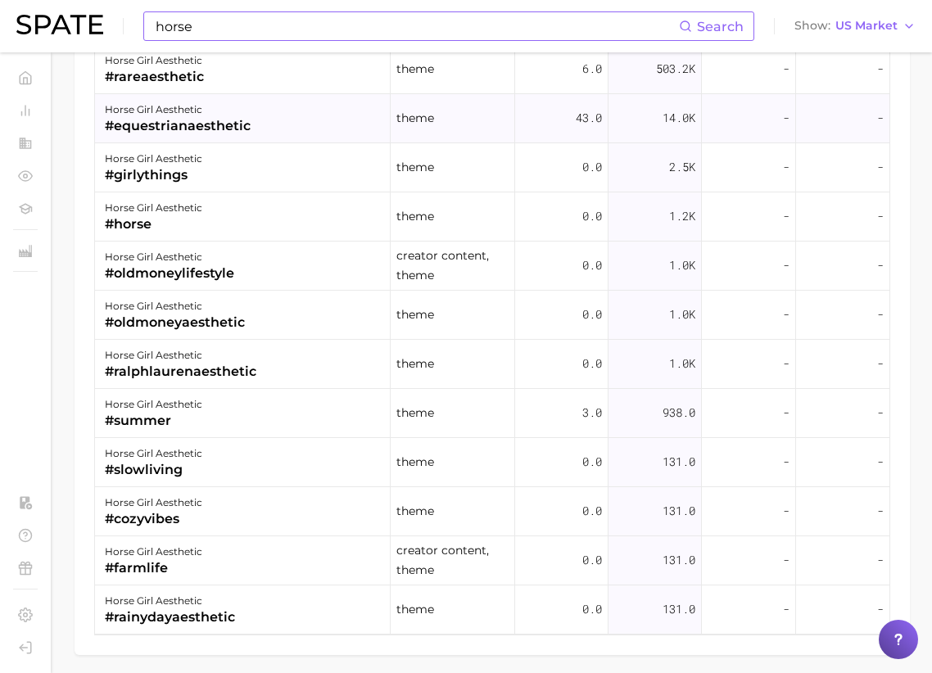
click at [180, 556] on div "horse girl aesthetic" at bounding box center [153, 552] width 97 height 20
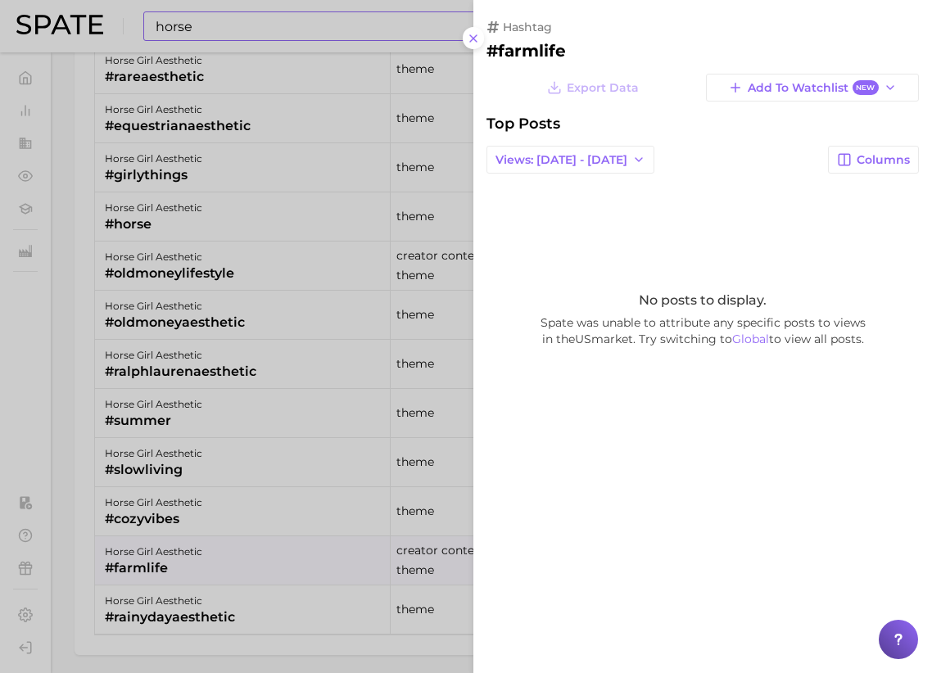
click at [152, 517] on div at bounding box center [466, 336] width 932 height 673
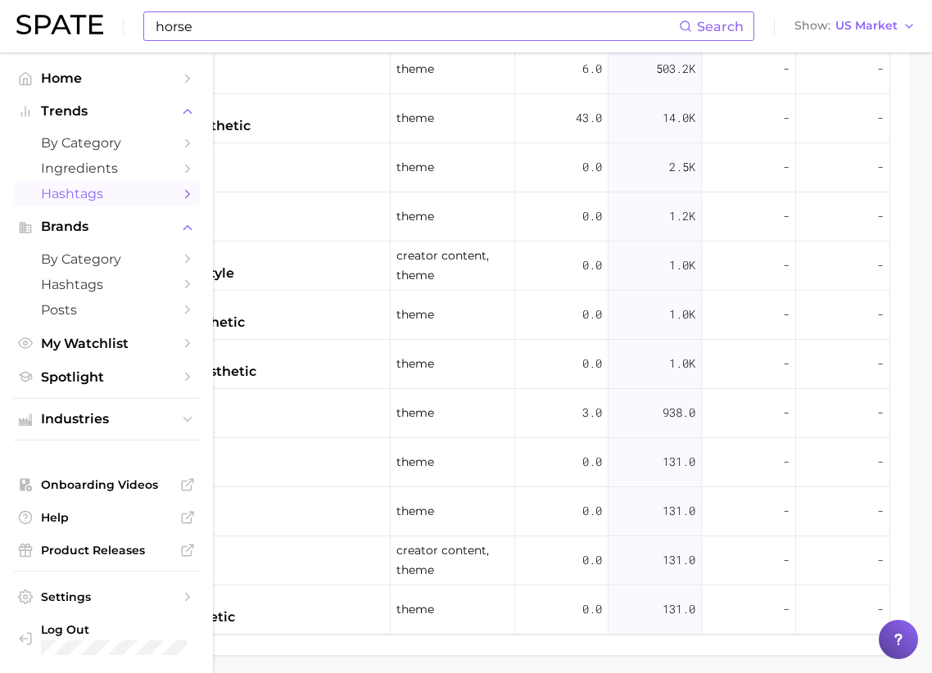
click at [29, 196] on link "Hashtags" at bounding box center [106, 193] width 187 height 25
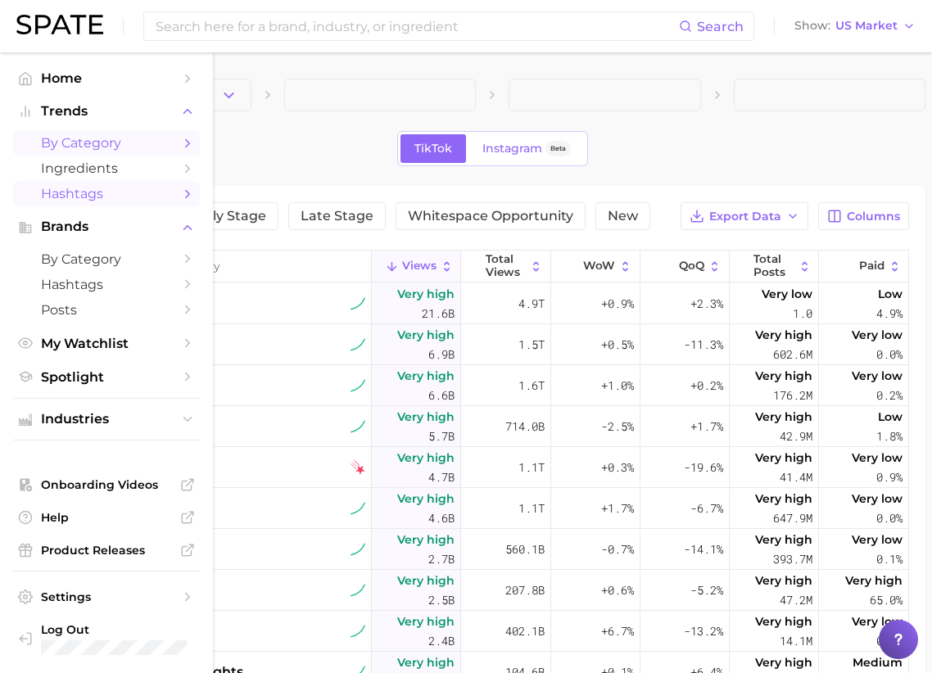
click at [77, 139] on span "by Category" at bounding box center [106, 143] width 131 height 16
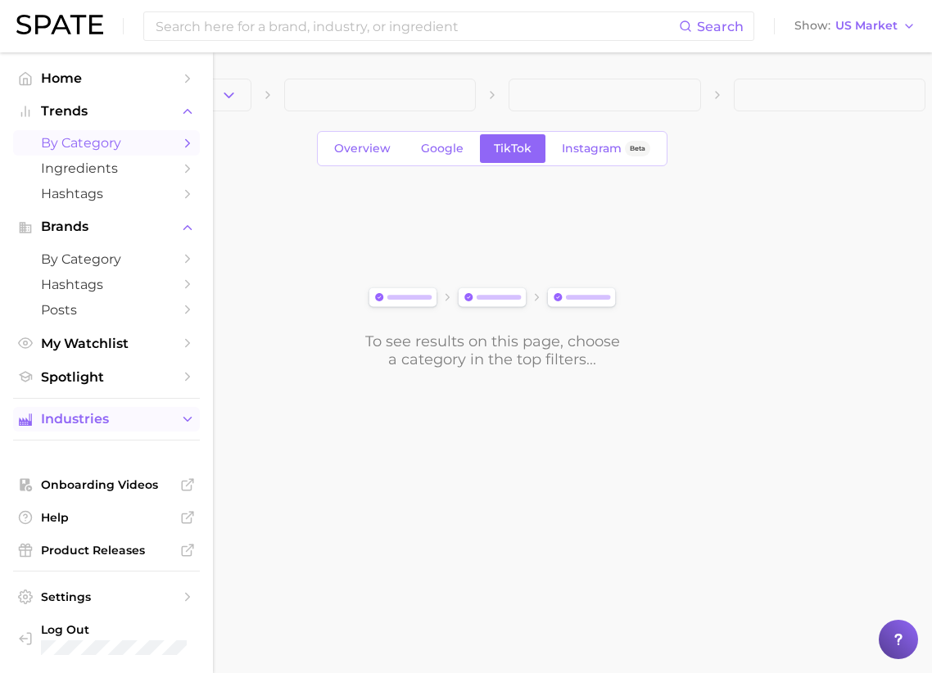
click at [83, 418] on span "Industries" at bounding box center [106, 419] width 131 height 15
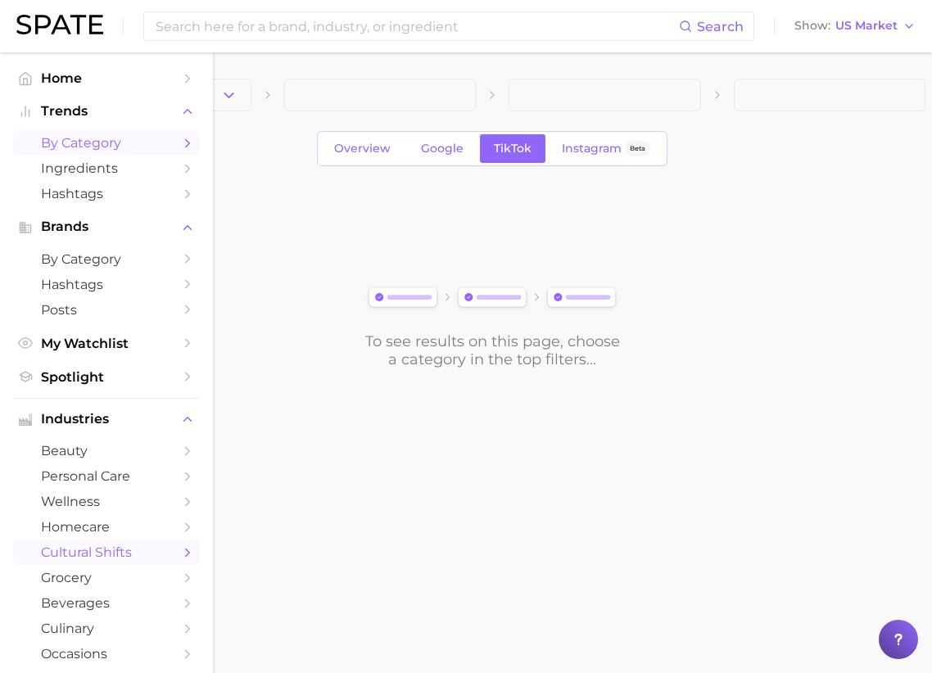
click at [88, 554] on span "cultural shifts" at bounding box center [106, 552] width 131 height 16
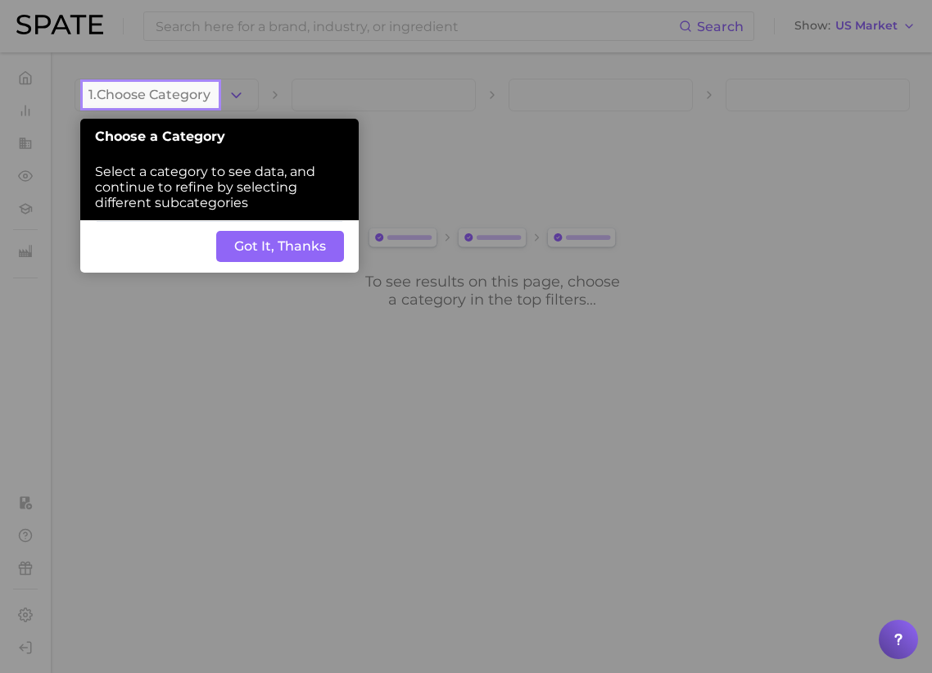
click at [320, 249] on button "Got It, Thanks" at bounding box center [280, 246] width 128 height 31
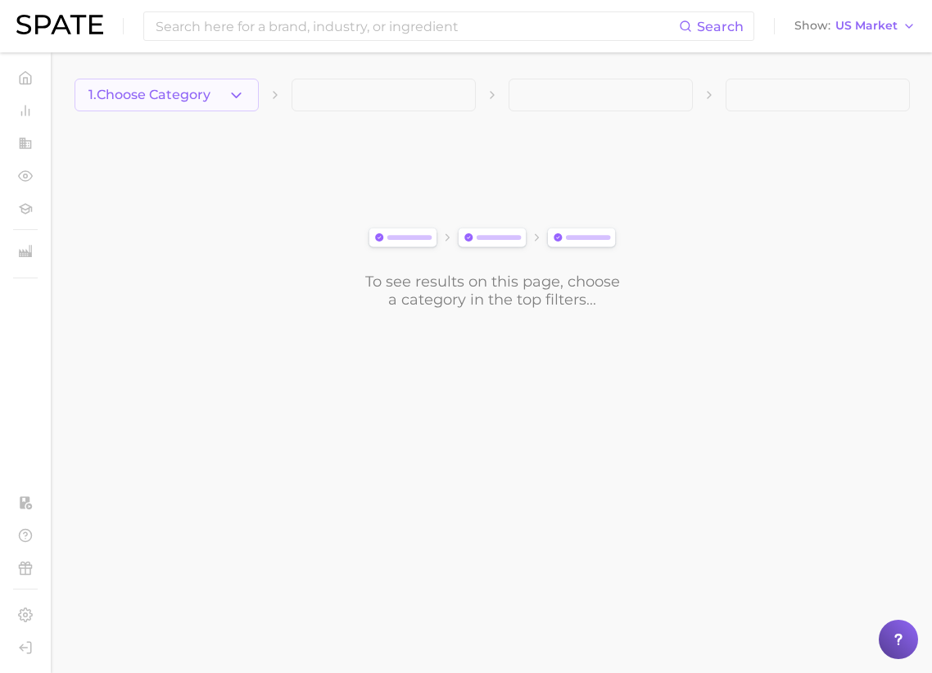
click at [232, 96] on icon "button" at bounding box center [236, 95] width 17 height 17
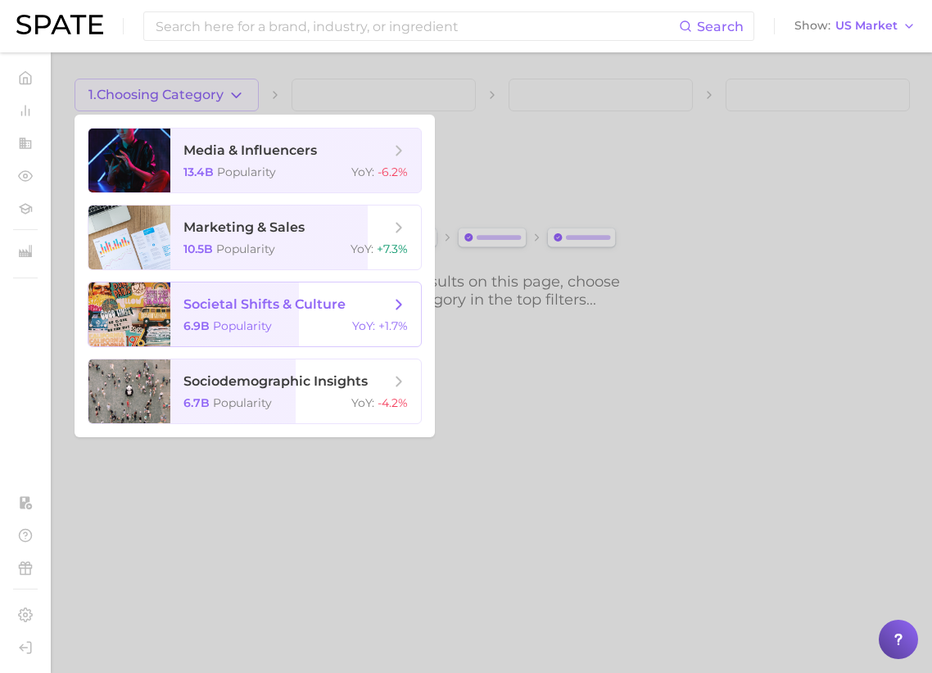
click at [243, 311] on span "societal shifts & culture" at bounding box center [264, 304] width 162 height 16
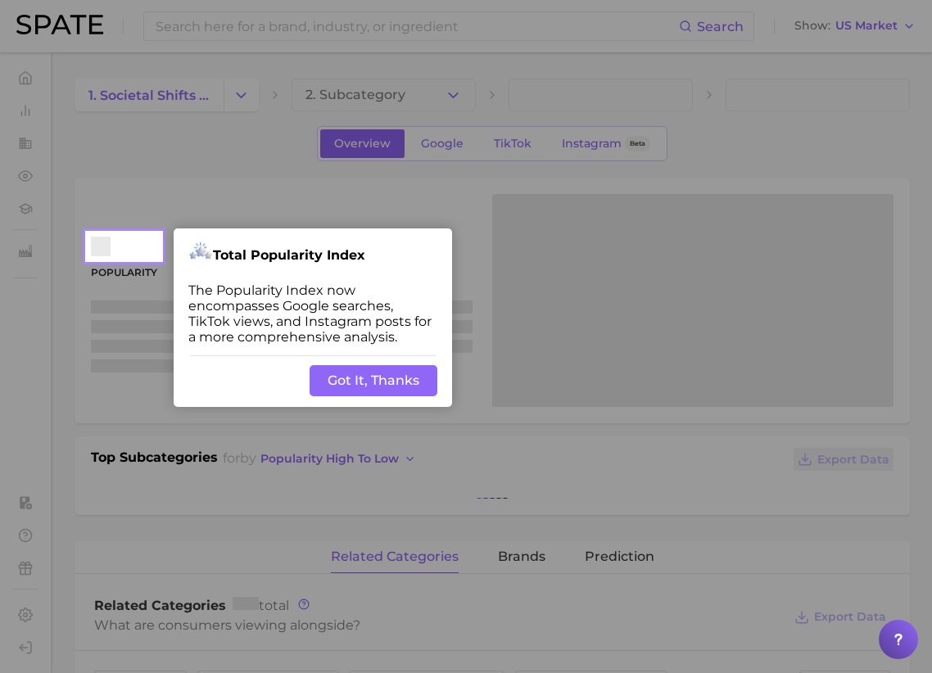
click at [339, 376] on button "Got It, Thanks" at bounding box center [373, 380] width 128 height 31
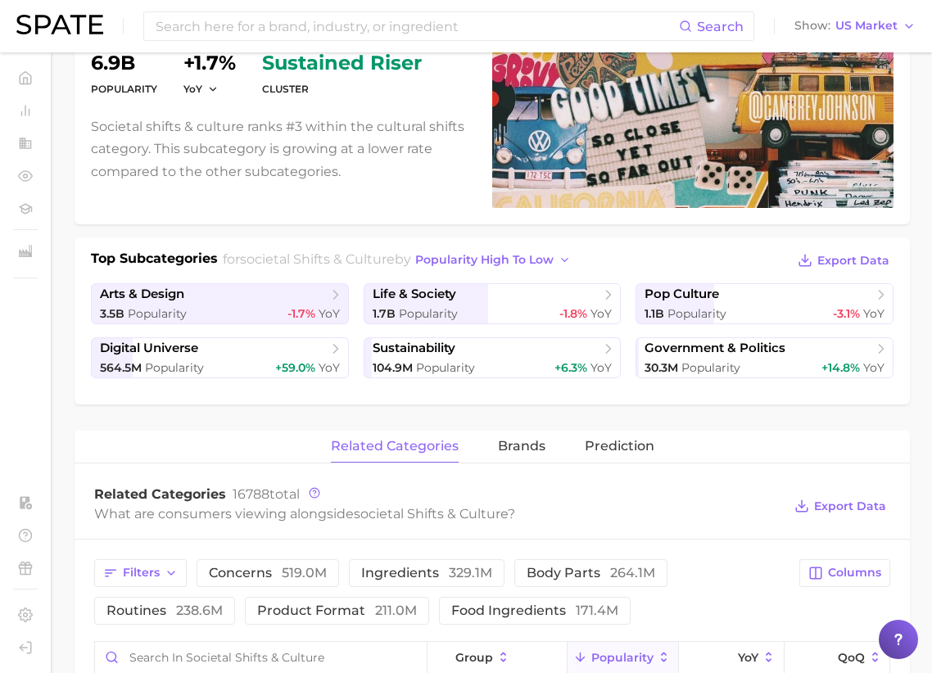
scroll to position [65, 0]
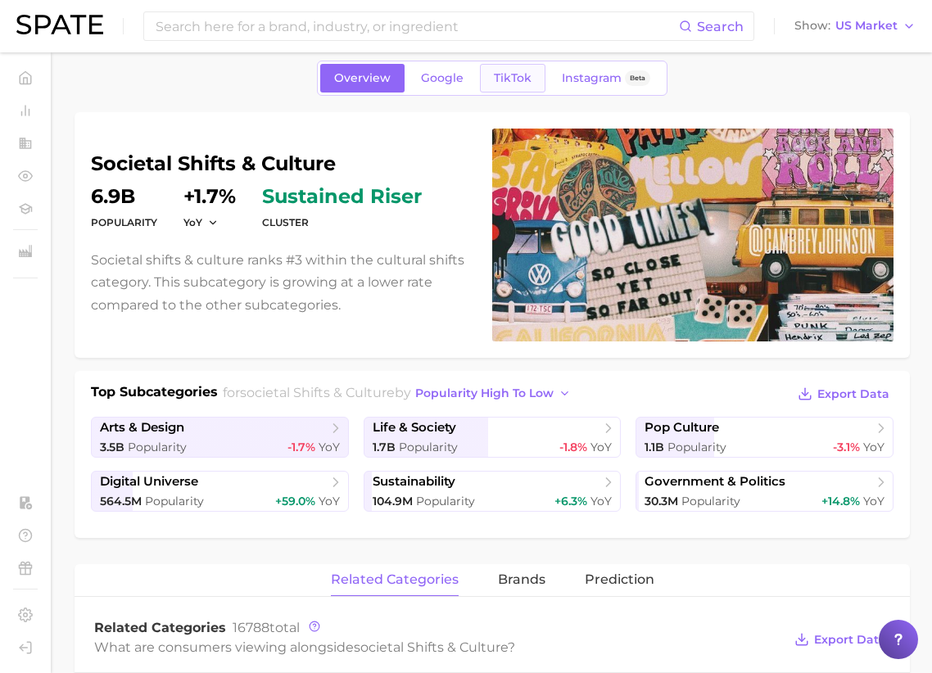
click at [519, 78] on span "TikTok" at bounding box center [513, 78] width 38 height 14
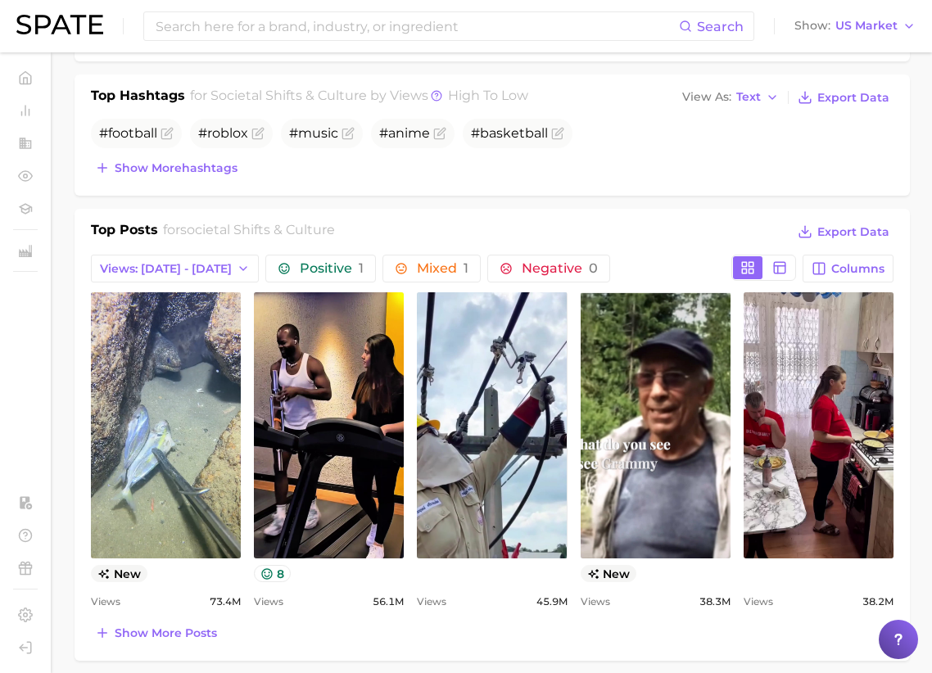
scroll to position [1032, 0]
